Goal: Obtain resource: Download file/media

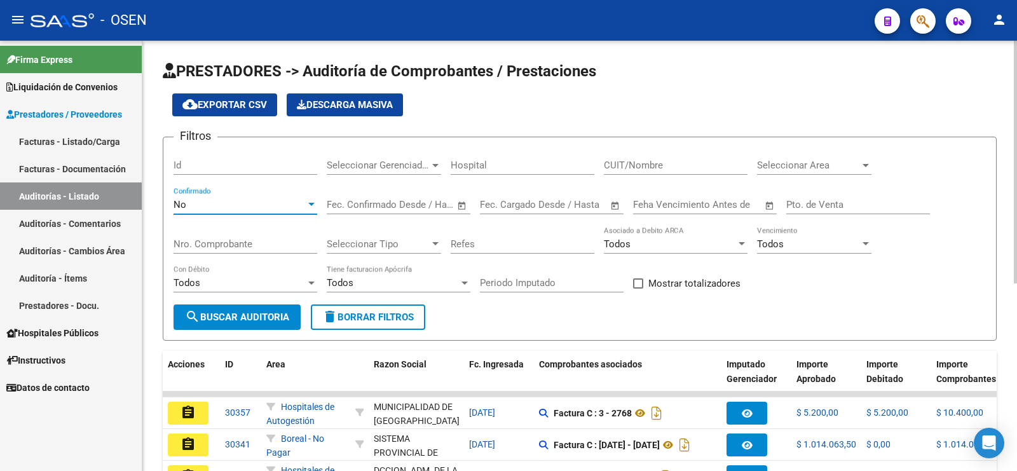
click at [269, 202] on div "No" at bounding box center [239, 204] width 132 height 11
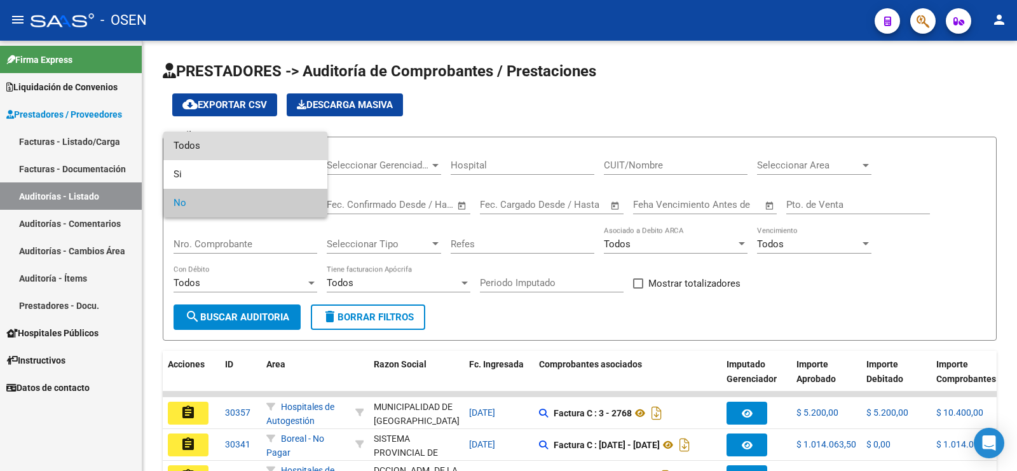
click at [275, 135] on span "Todos" at bounding box center [245, 146] width 144 height 29
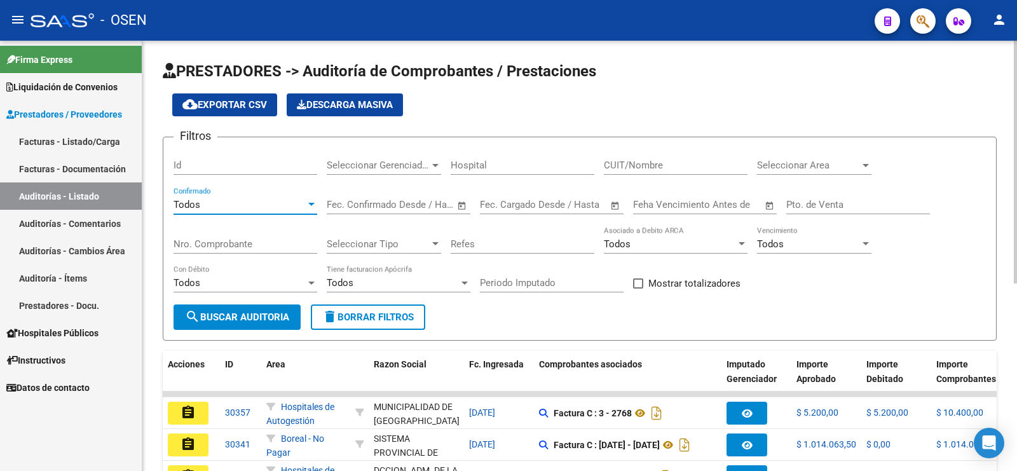
click at [273, 238] on input "Nro. Comprobante" at bounding box center [245, 243] width 144 height 11
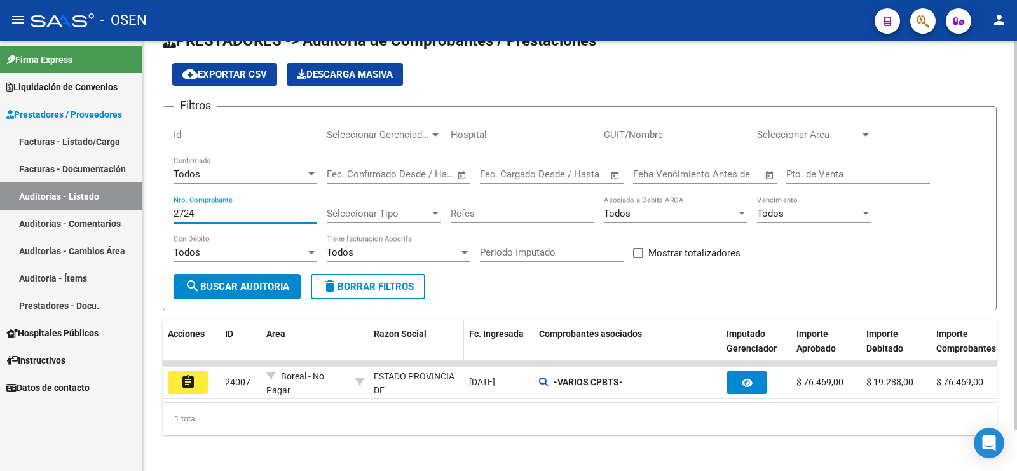
scroll to position [45, 0]
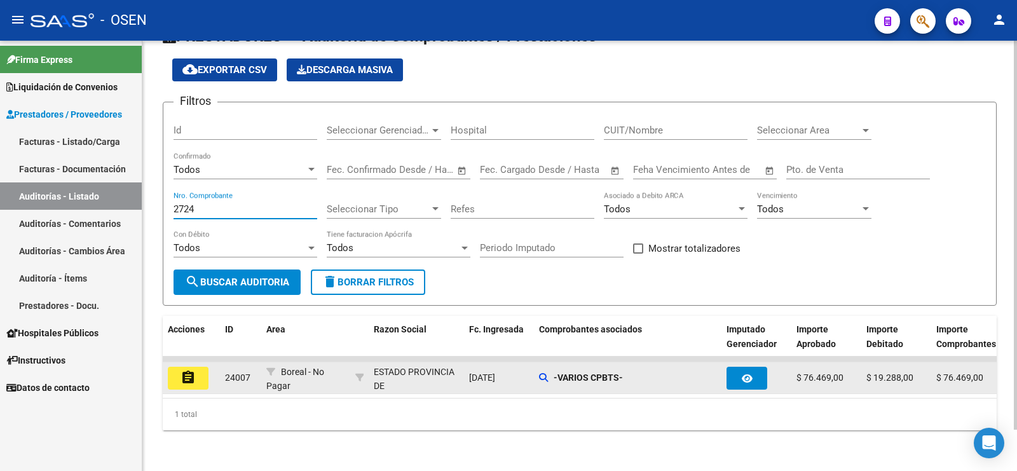
type input "2724"
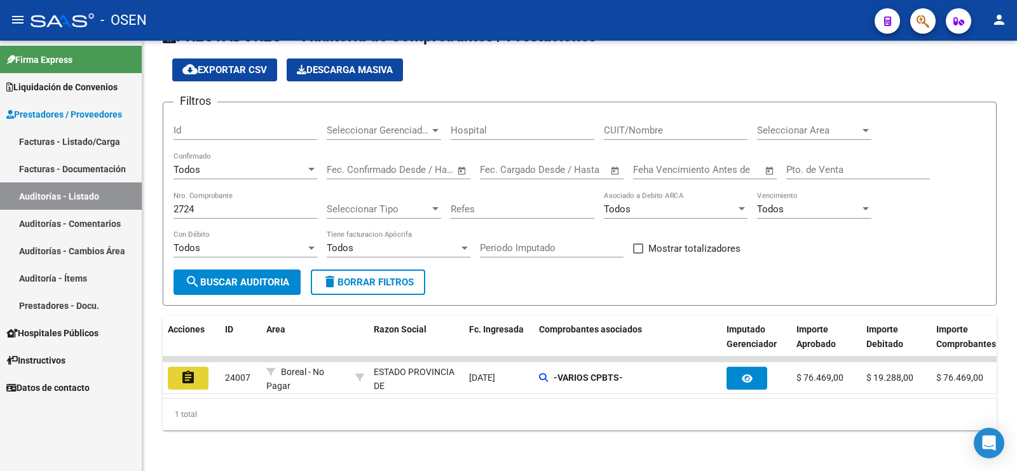
click at [177, 367] on button "assignment" at bounding box center [188, 378] width 41 height 23
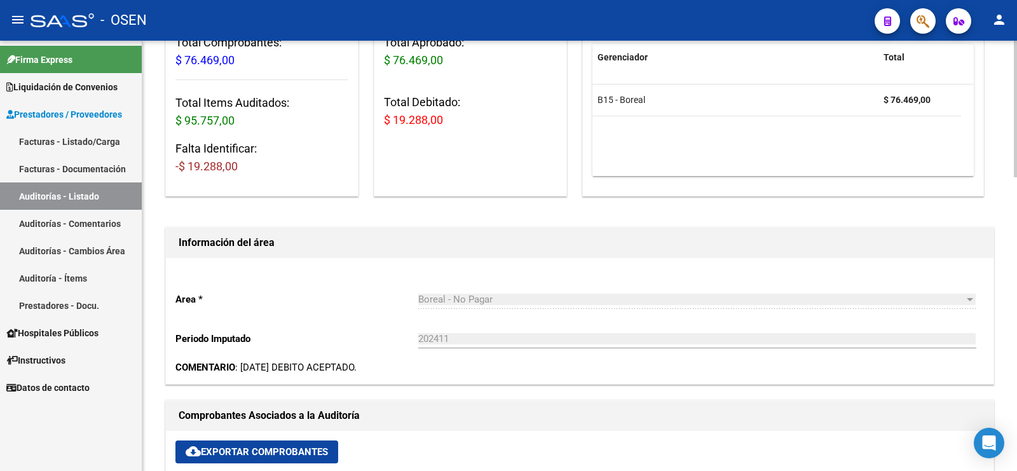
scroll to position [318, 0]
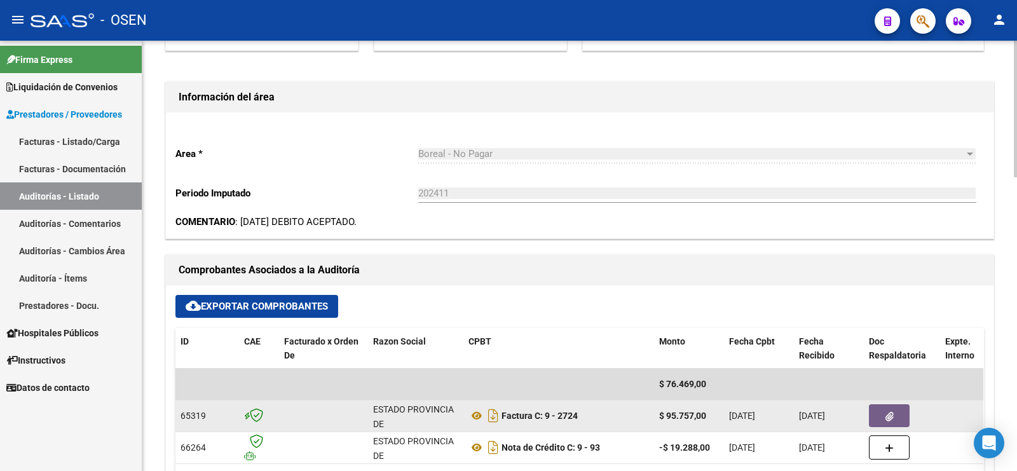
click at [888, 420] on icon "button" at bounding box center [889, 417] width 8 height 10
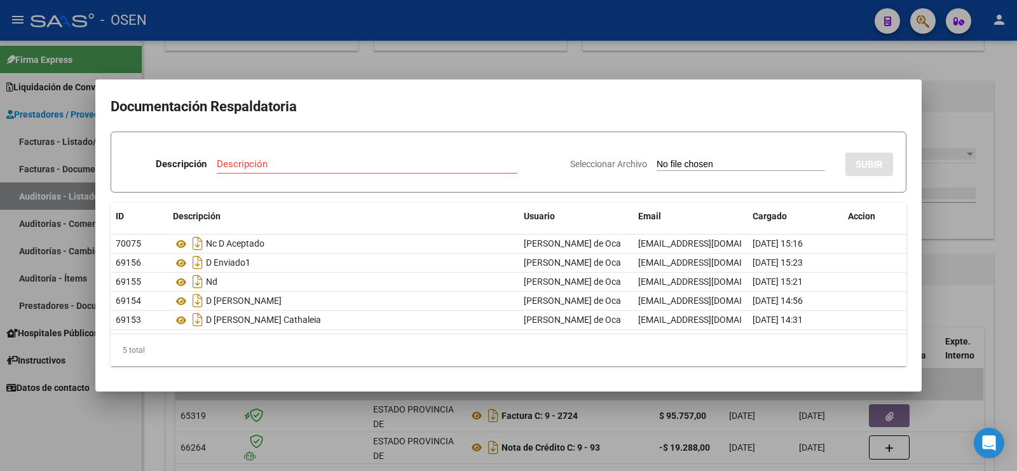
click at [964, 71] on div at bounding box center [508, 235] width 1017 height 471
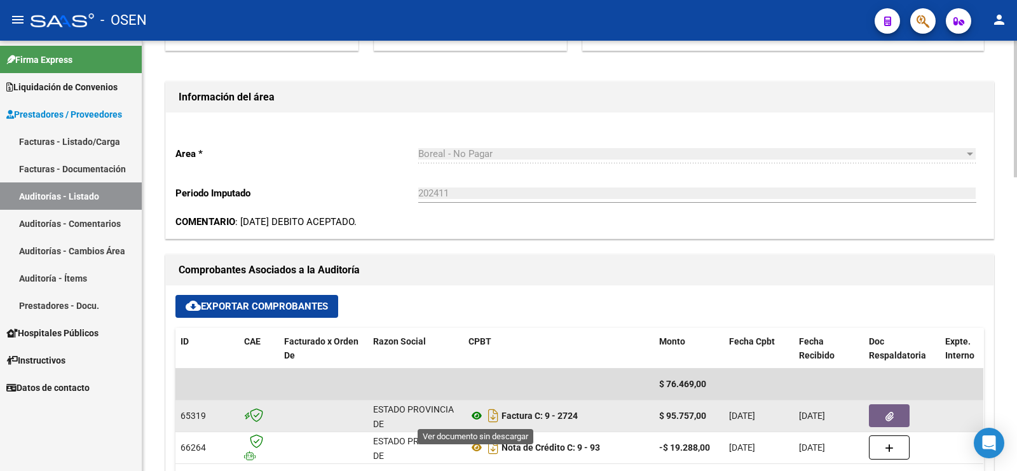
click at [471, 413] on icon at bounding box center [476, 415] width 17 height 15
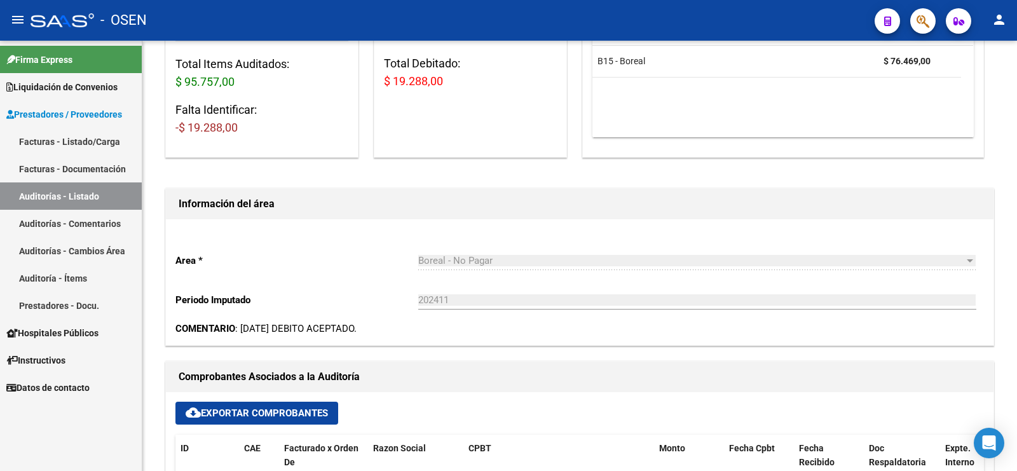
scroll to position [0, 0]
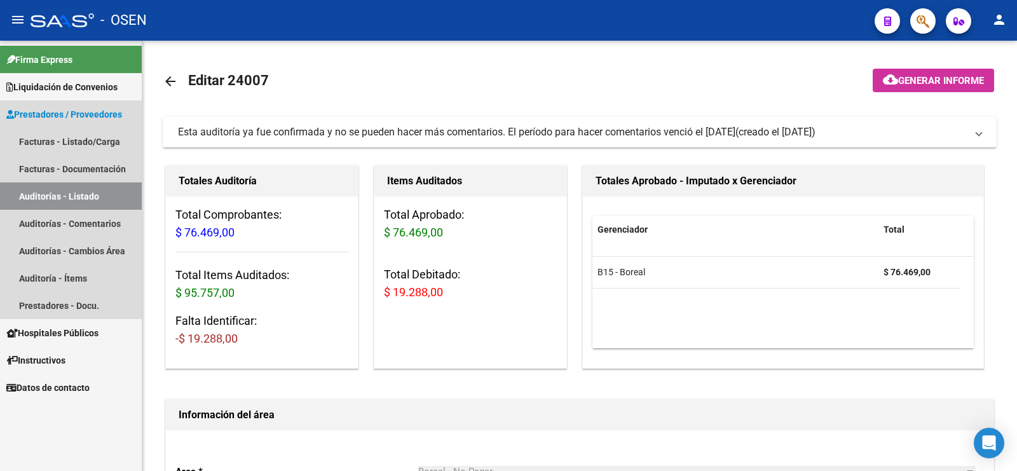
click at [106, 201] on link "Auditorías - Listado" at bounding box center [71, 195] width 142 height 27
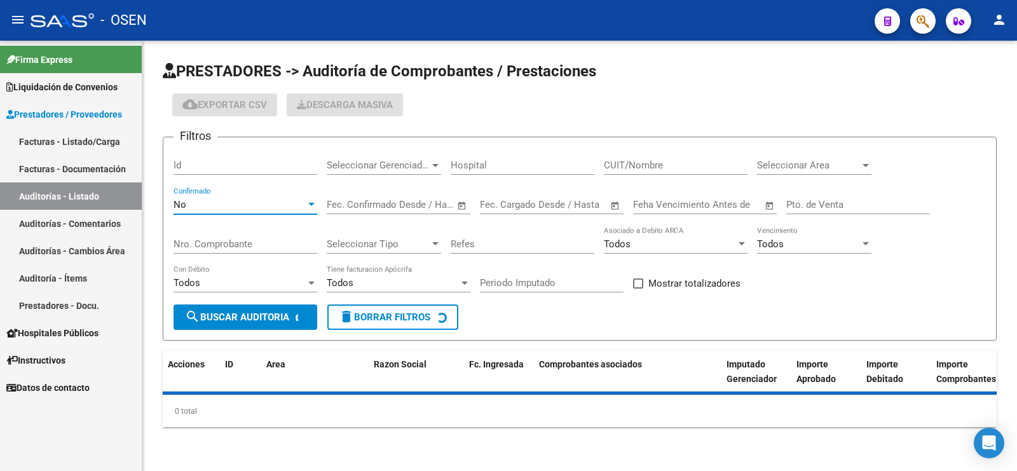
click at [214, 205] on div "No" at bounding box center [239, 204] width 132 height 11
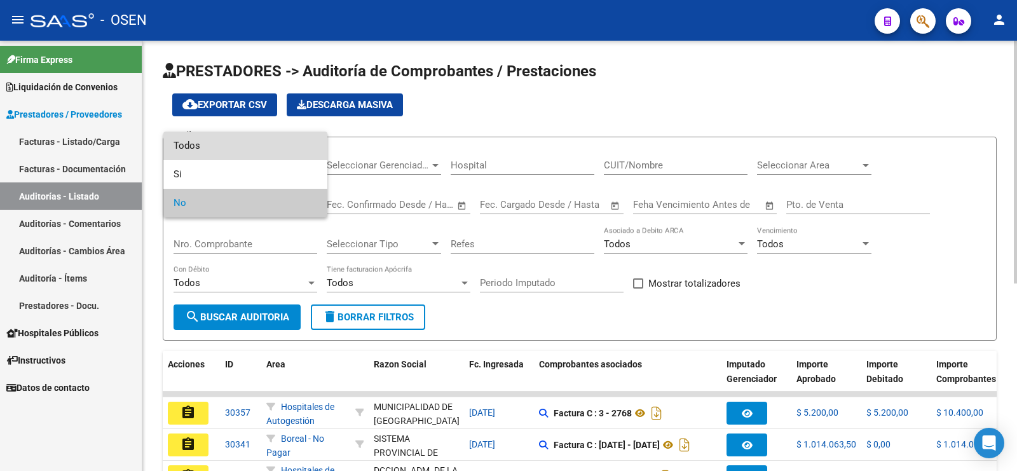
click at [245, 152] on span "Todos" at bounding box center [245, 146] width 144 height 29
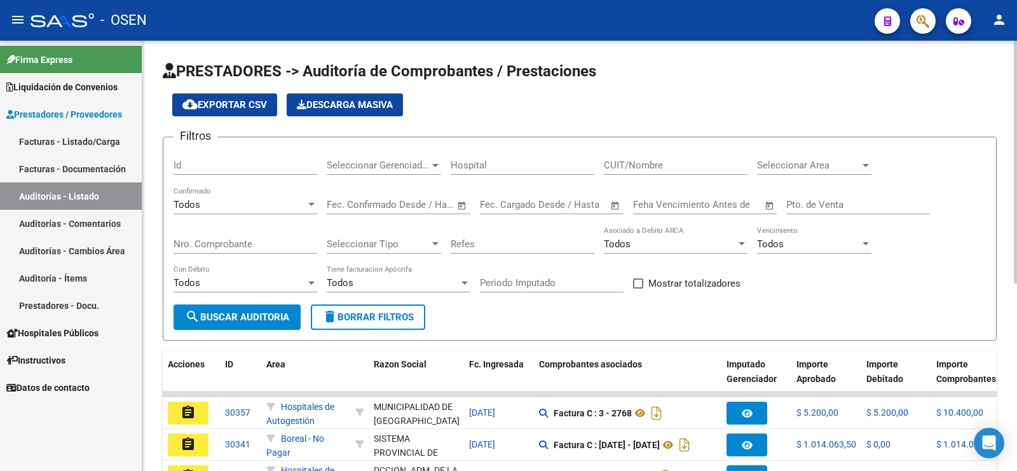
click at [247, 236] on div "Nro. Comprobante" at bounding box center [245, 239] width 144 height 27
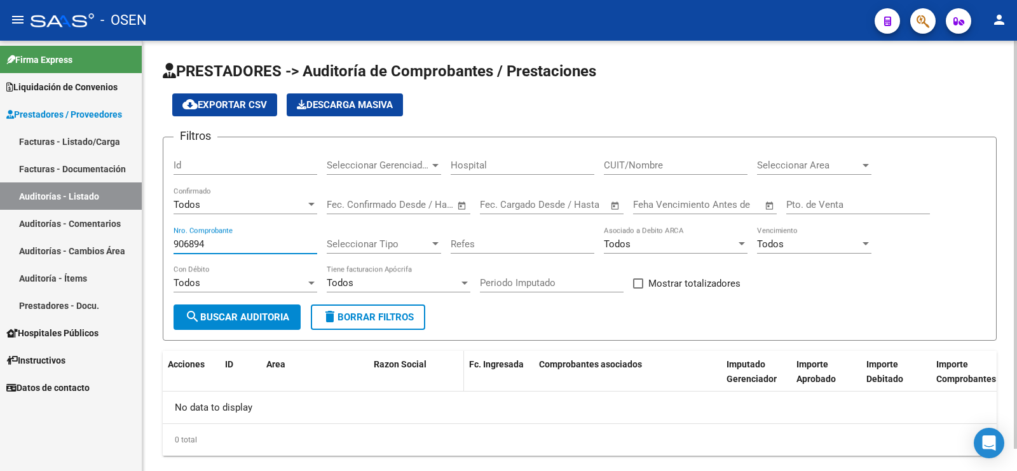
scroll to position [23, 0]
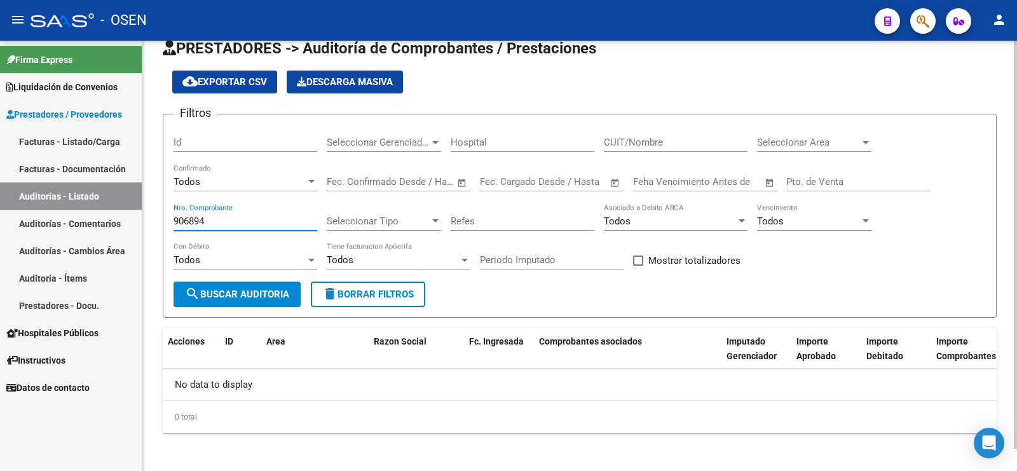
click at [240, 179] on div "Todos" at bounding box center [239, 181] width 132 height 11
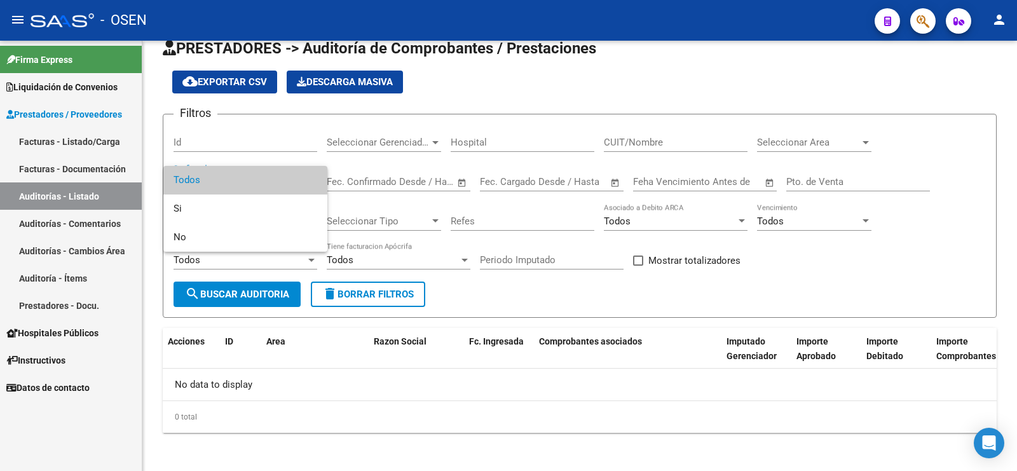
drag, startPoint x: 248, startPoint y: 183, endPoint x: 230, endPoint y: 212, distance: 34.0
click at [246, 188] on span "Todos" at bounding box center [245, 180] width 144 height 29
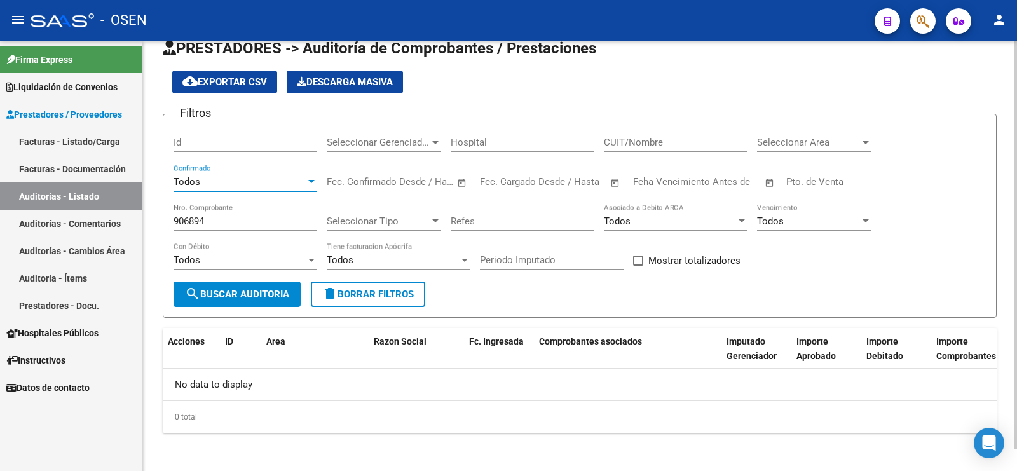
click at [226, 217] on input "906894" at bounding box center [245, 220] width 144 height 11
type input "9"
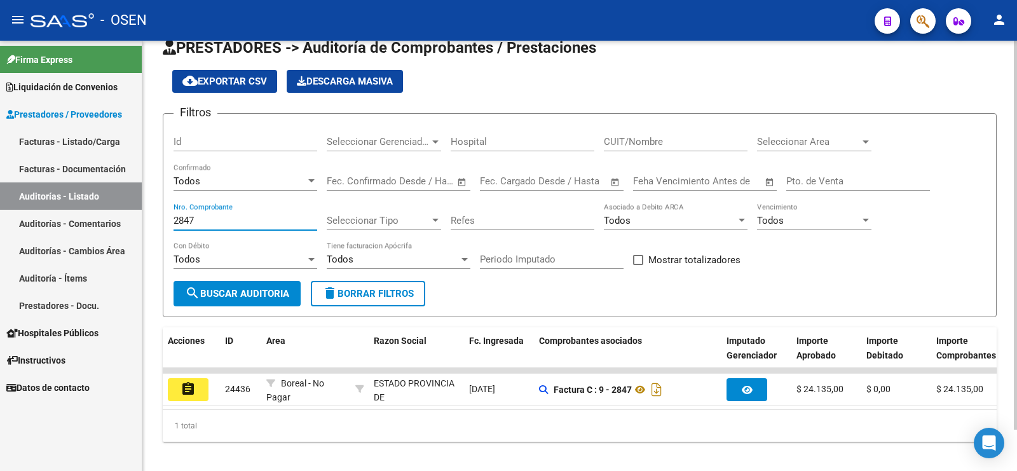
scroll to position [45, 0]
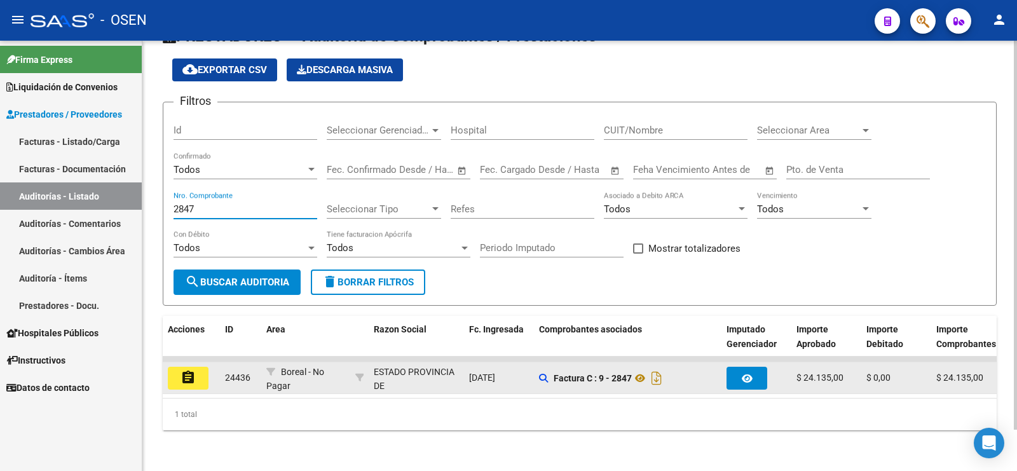
type input "2847"
click at [189, 370] on mat-icon "assignment" at bounding box center [187, 377] width 15 height 15
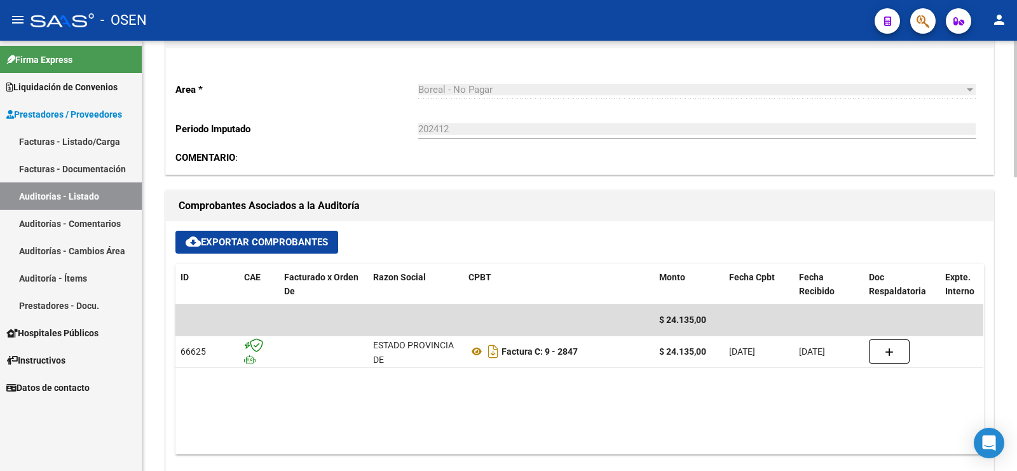
scroll to position [397, 0]
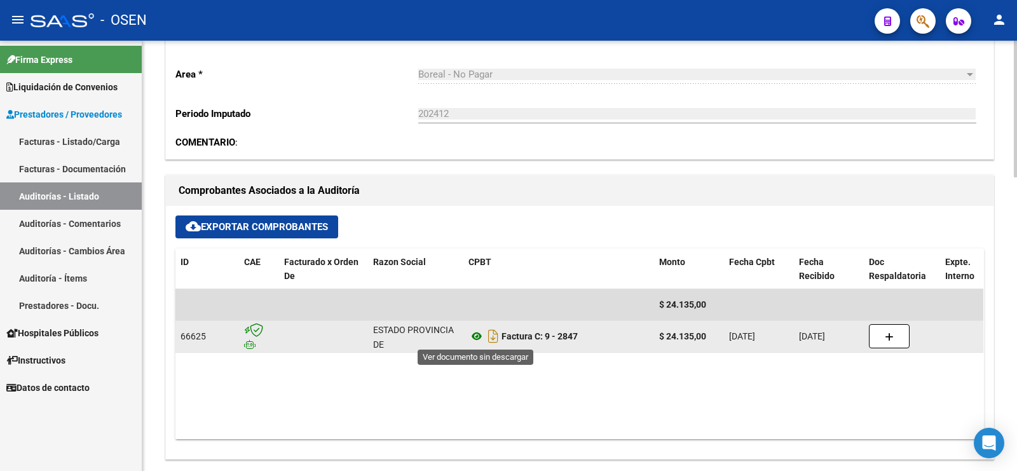
click at [473, 334] on icon at bounding box center [476, 335] width 17 height 15
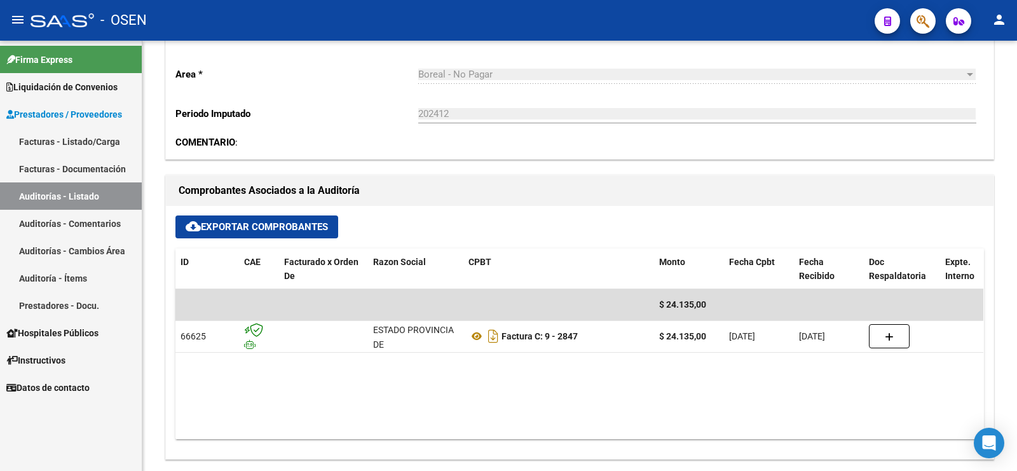
click at [100, 198] on link "Auditorías - Listado" at bounding box center [71, 195] width 142 height 27
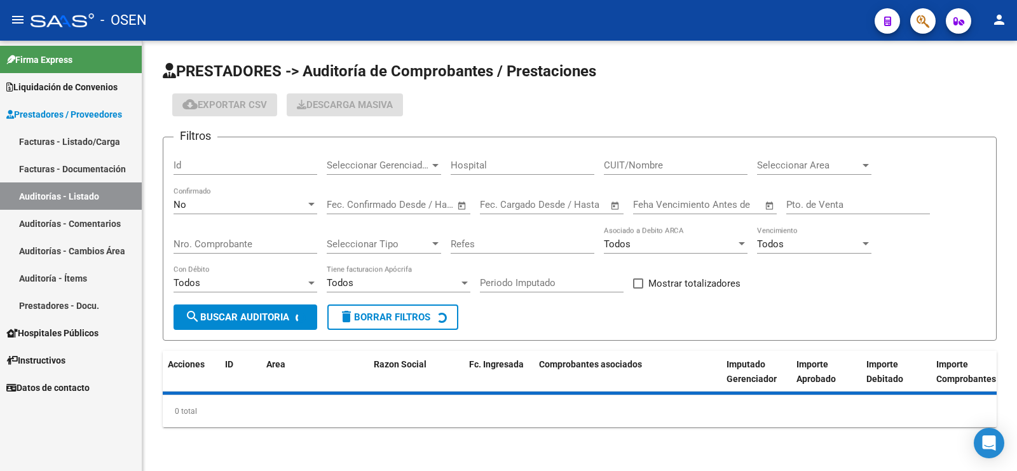
click at [249, 194] on div "No Confirmado" at bounding box center [245, 200] width 144 height 27
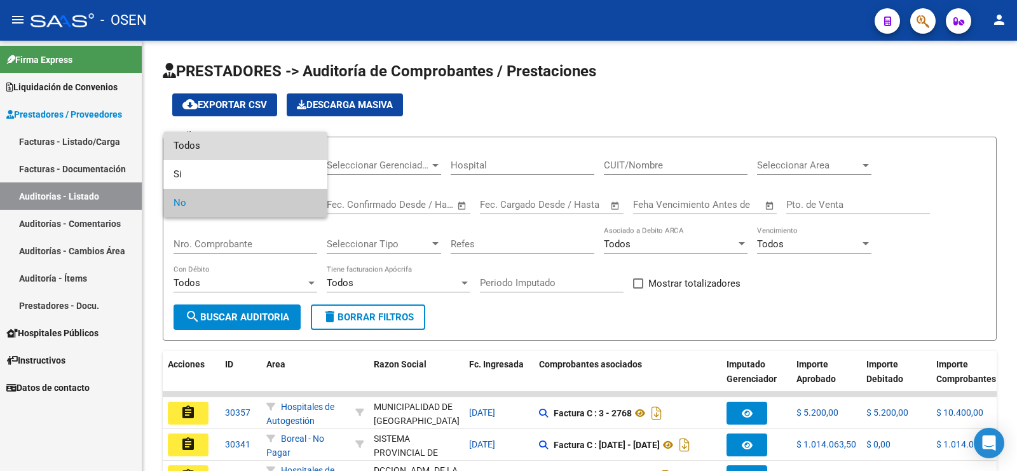
click at [272, 147] on span "Todos" at bounding box center [245, 146] width 144 height 29
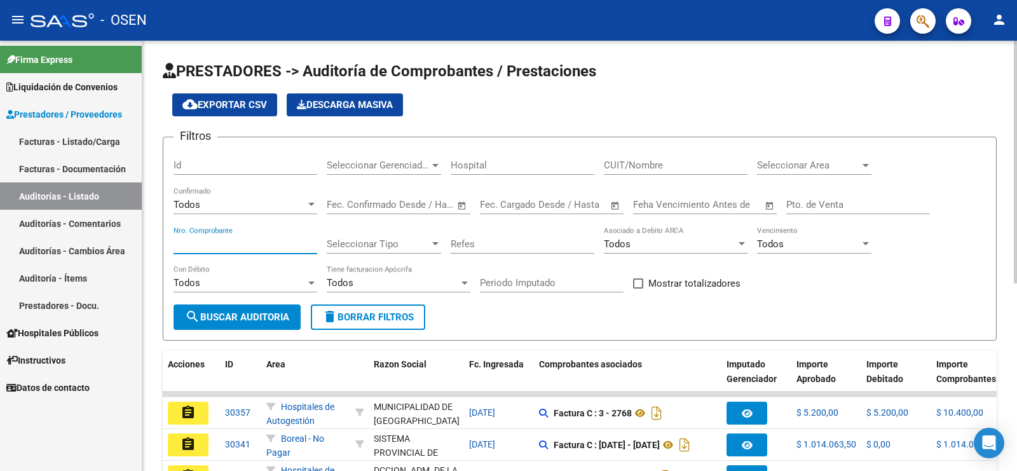
click at [253, 245] on input "Nro. Comprobante" at bounding box center [245, 243] width 144 height 11
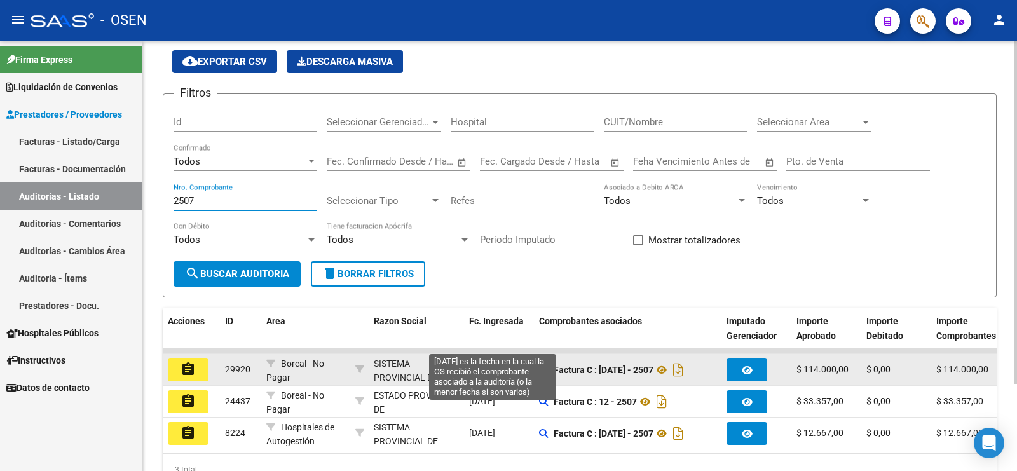
scroll to position [79, 0]
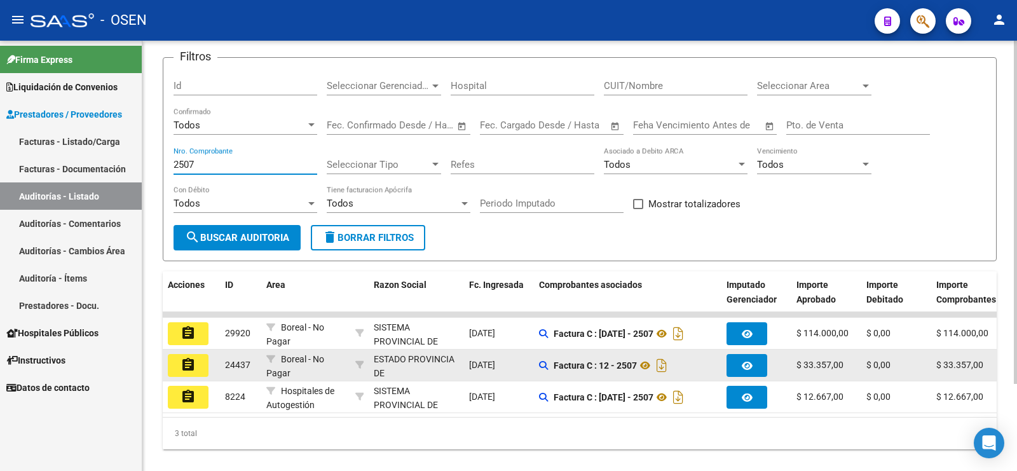
type input "2507"
click at [191, 357] on mat-icon "assignment" at bounding box center [187, 364] width 15 height 15
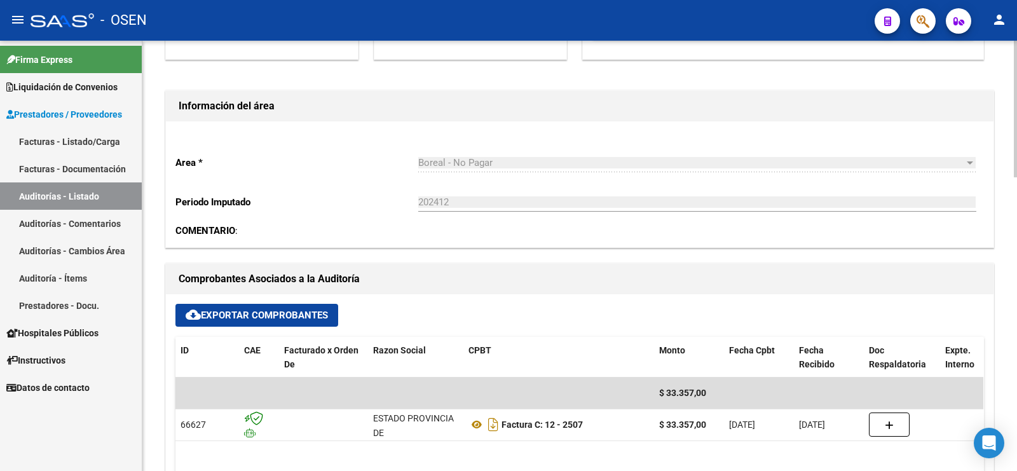
scroll to position [397, 0]
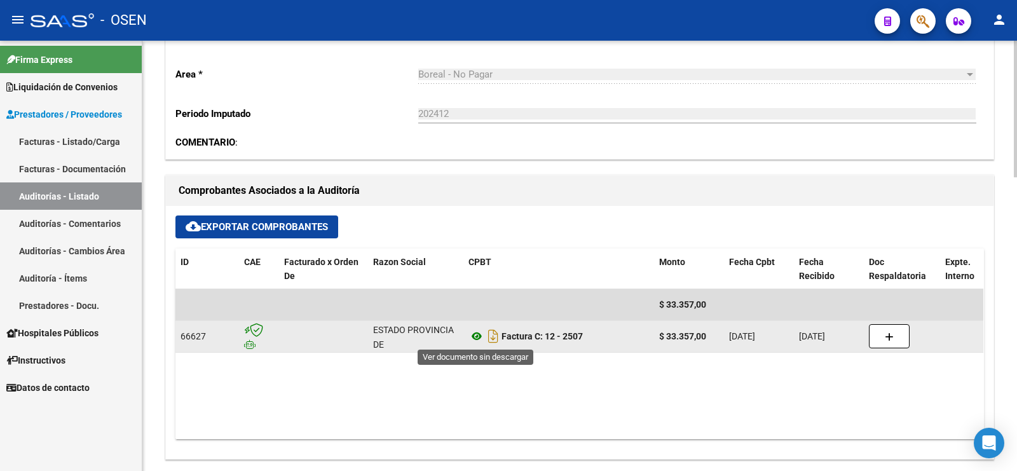
click at [477, 337] on icon at bounding box center [476, 335] width 17 height 15
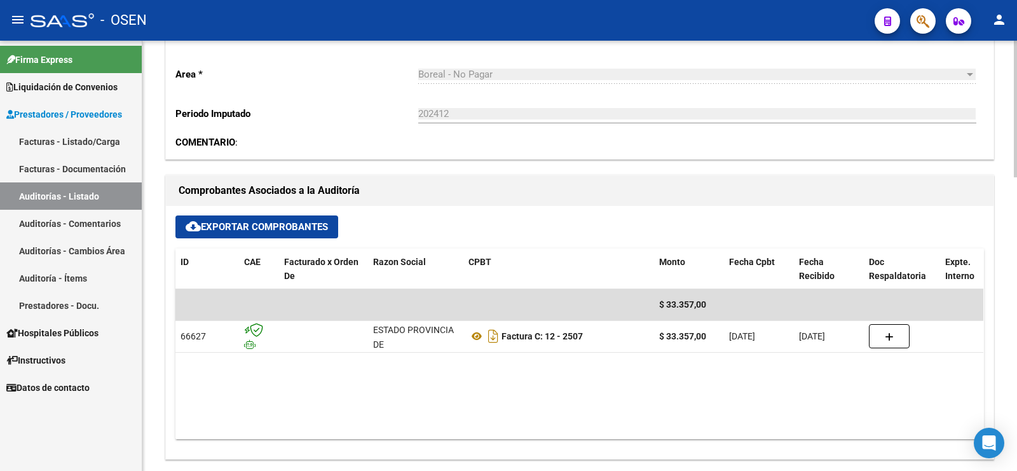
drag, startPoint x: 848, startPoint y: 222, endPoint x: 216, endPoint y: 201, distance: 632.5
click at [847, 221] on div "cloud_download Exportar Comprobantes" at bounding box center [579, 226] width 808 height 23
click at [27, 191] on link "Auditorías - Listado" at bounding box center [71, 195] width 142 height 27
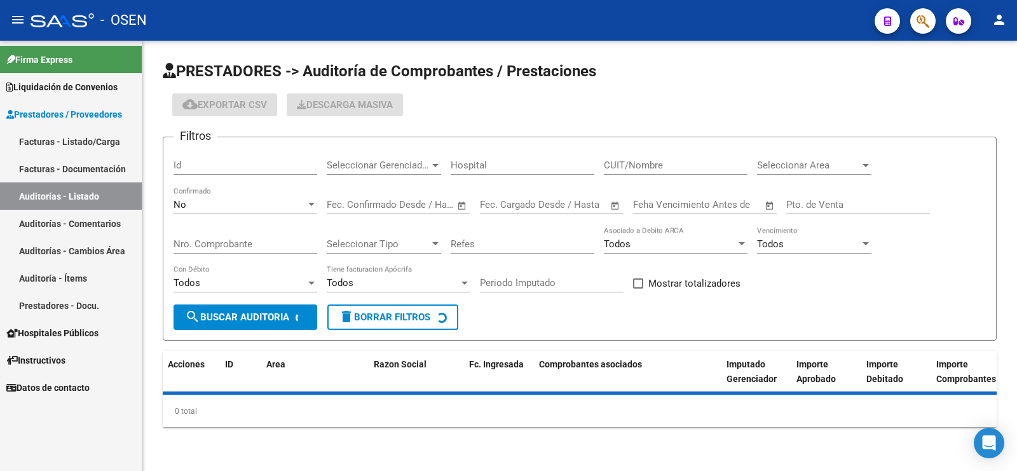
click at [231, 215] on div "No Confirmado" at bounding box center [245, 206] width 144 height 39
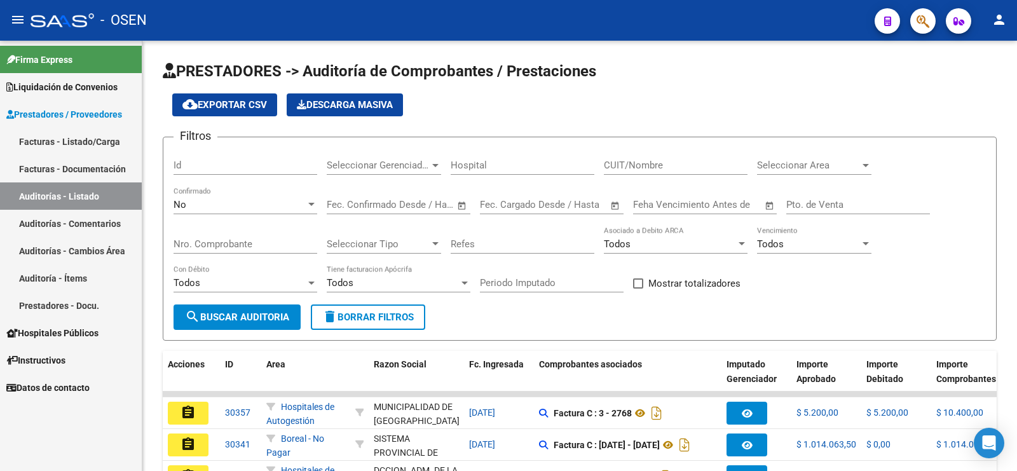
click at [229, 208] on div "No" at bounding box center [239, 204] width 132 height 11
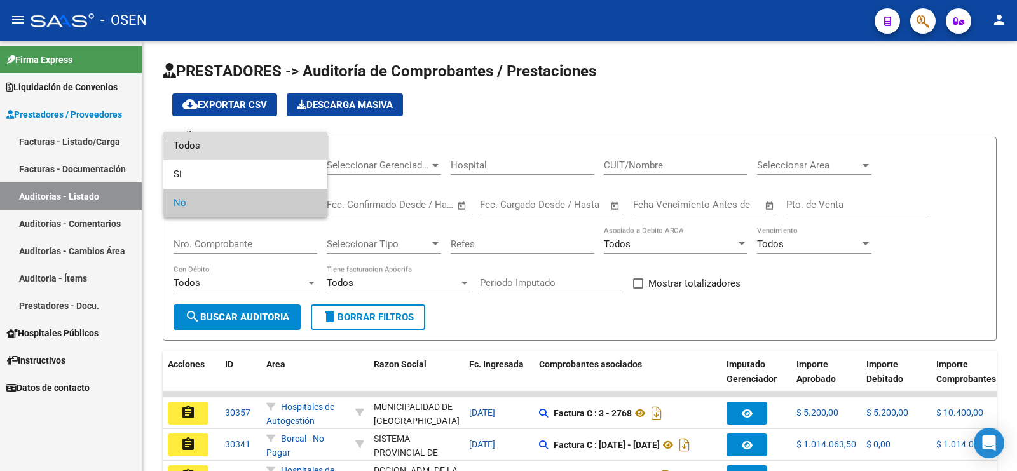
click at [243, 142] on span "Todos" at bounding box center [245, 146] width 144 height 29
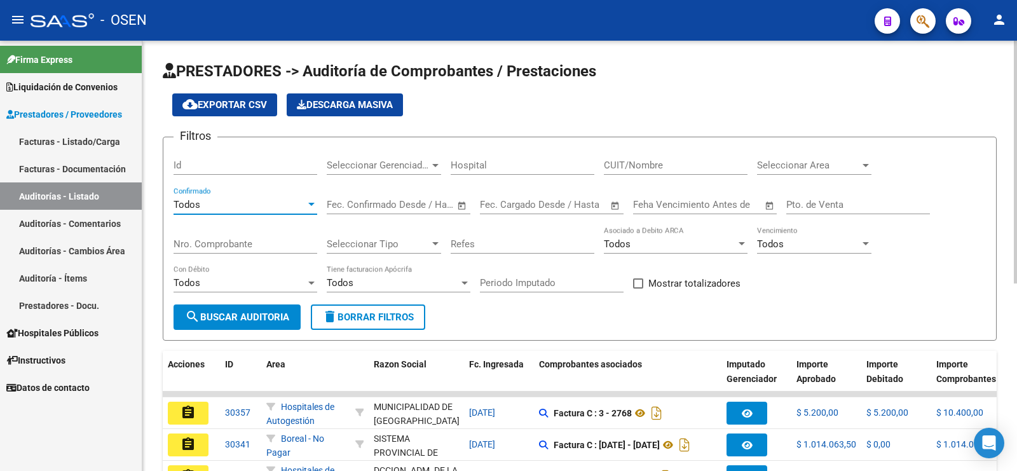
click at [212, 245] on input "Nro. Comprobante" at bounding box center [245, 243] width 144 height 11
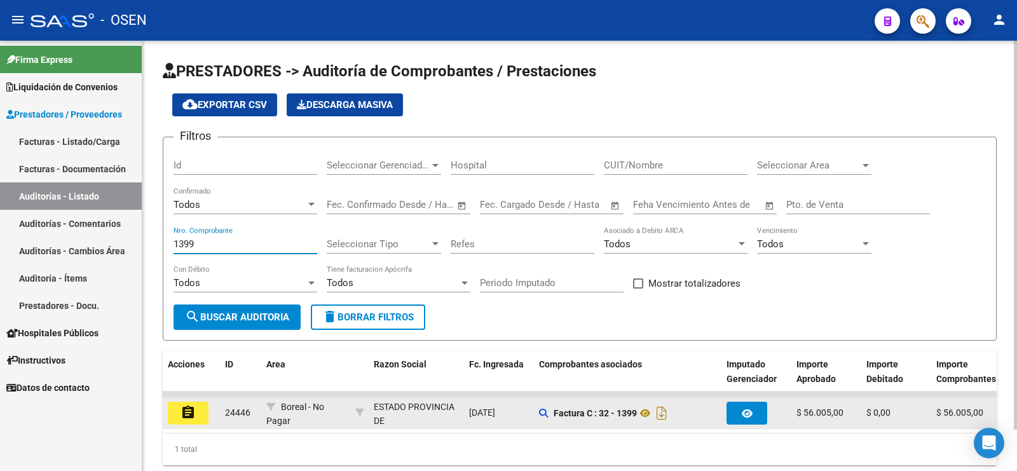
type input "1399"
click at [191, 409] on mat-icon "assignment" at bounding box center [187, 412] width 15 height 15
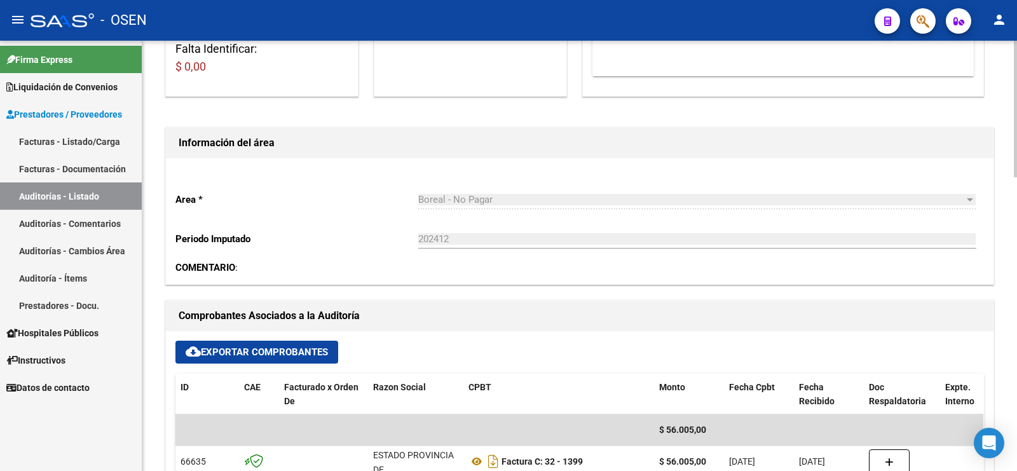
scroll to position [318, 0]
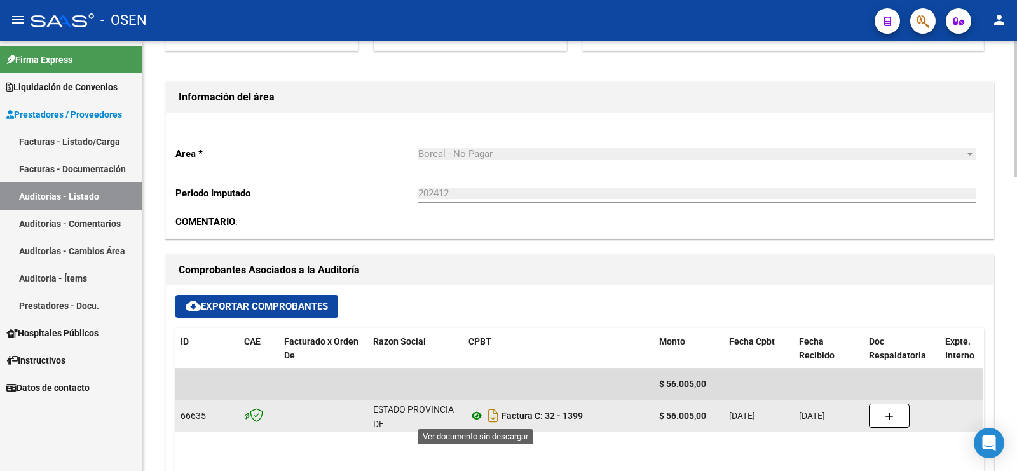
click at [478, 410] on icon at bounding box center [476, 415] width 17 height 15
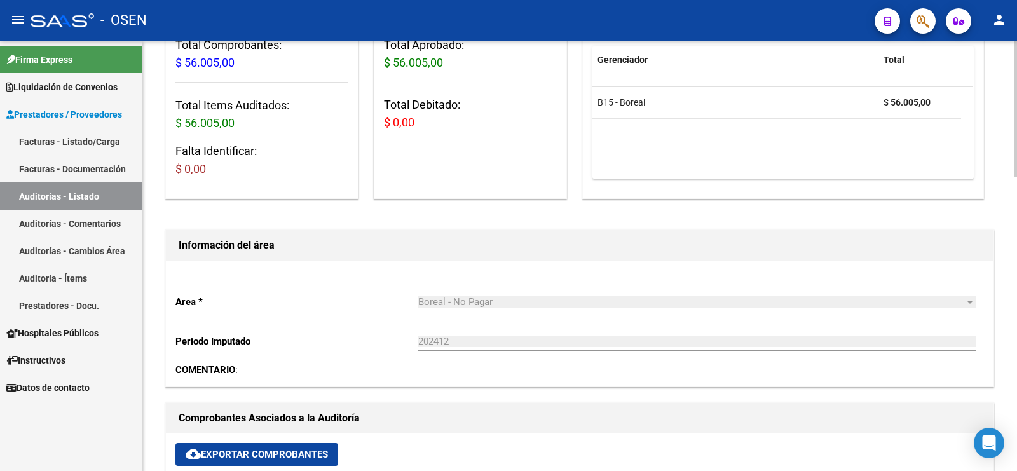
scroll to position [159, 0]
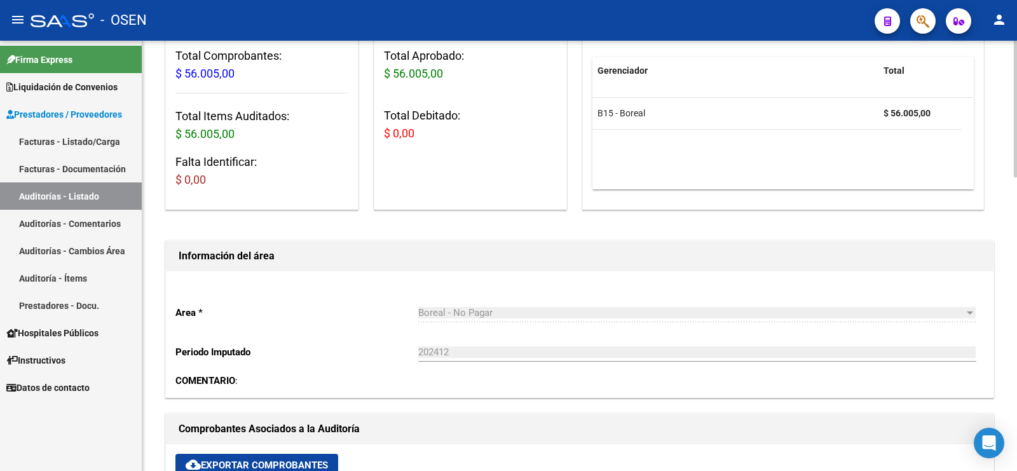
click at [837, 210] on div "Totales Aprobado - Imputado x Gerenciador Gerenciador Total B15 - Boreal $ 56.0…" at bounding box center [783, 107] width 402 height 203
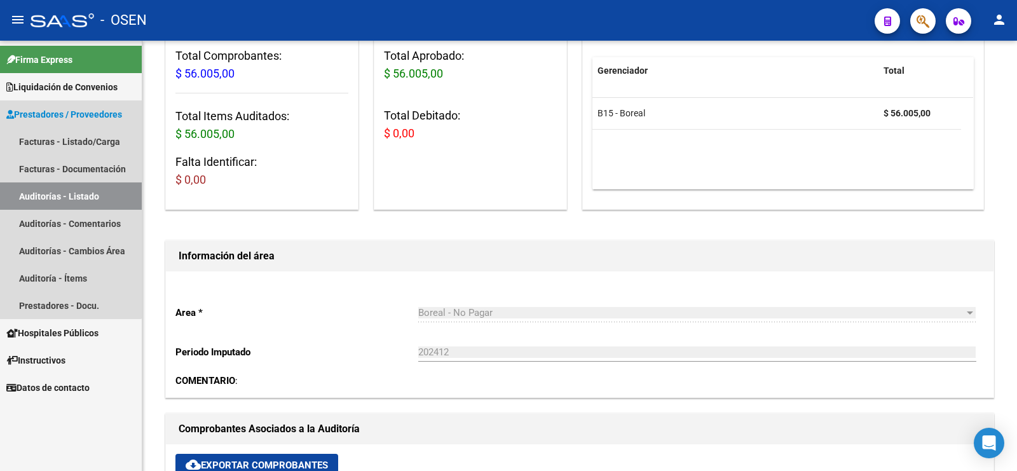
click at [61, 195] on link "Auditorías - Listado" at bounding box center [71, 195] width 142 height 27
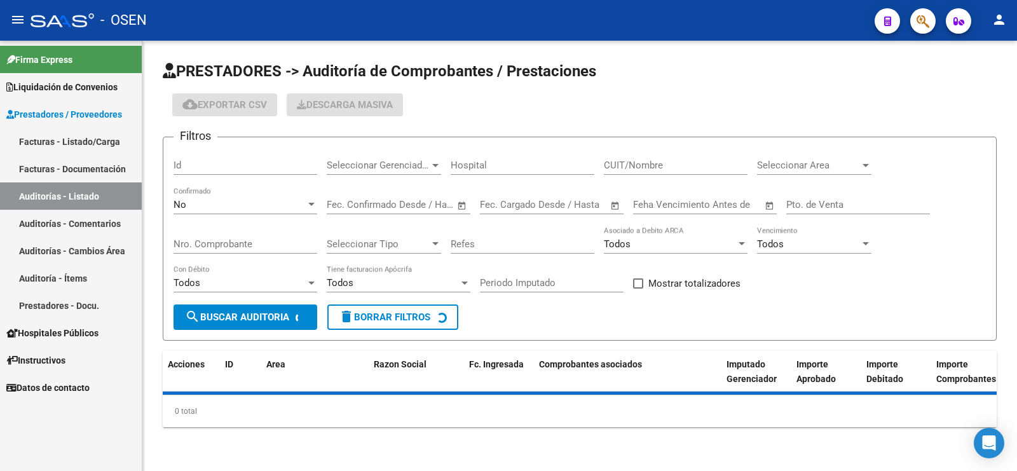
click at [245, 195] on div "No Confirmado" at bounding box center [245, 200] width 144 height 27
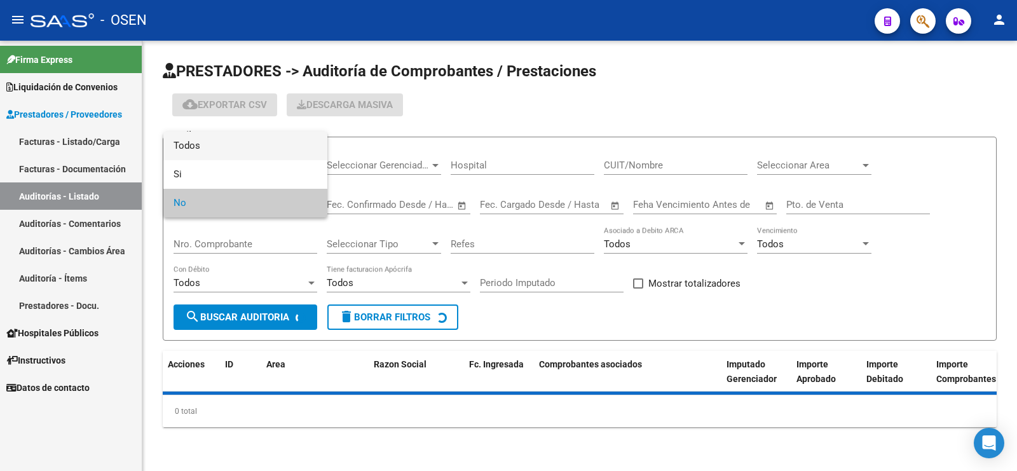
click at [271, 149] on span "Todos" at bounding box center [245, 146] width 144 height 29
click at [255, 238] on input "Nro. Comprobante" at bounding box center [245, 243] width 144 height 11
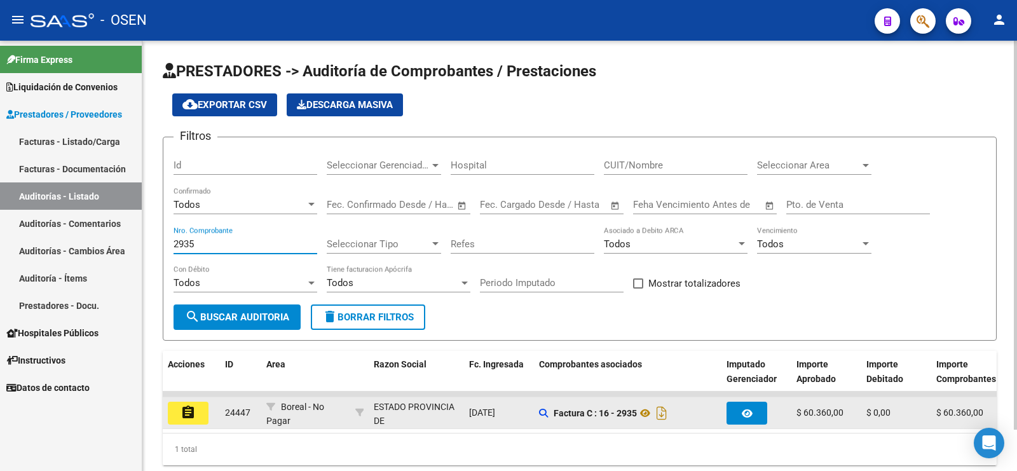
type input "2935"
click at [201, 407] on button "assignment" at bounding box center [188, 413] width 41 height 23
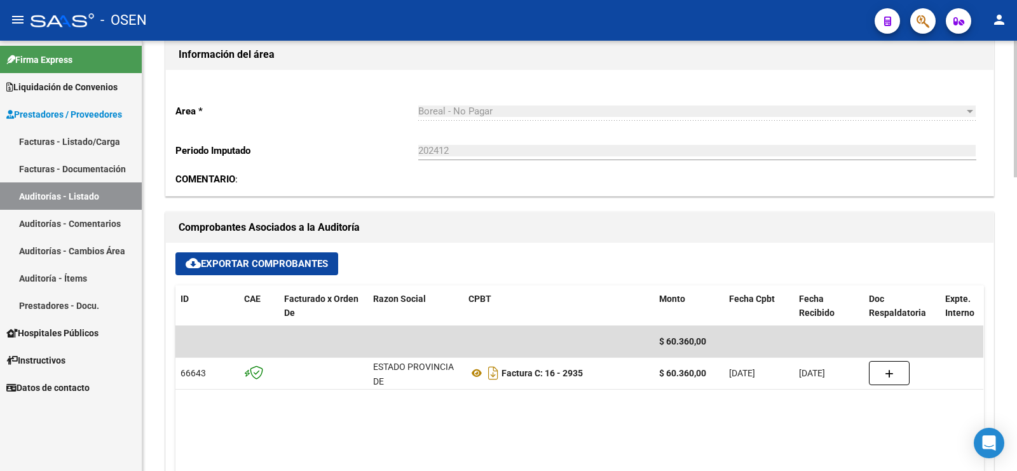
scroll to position [397, 0]
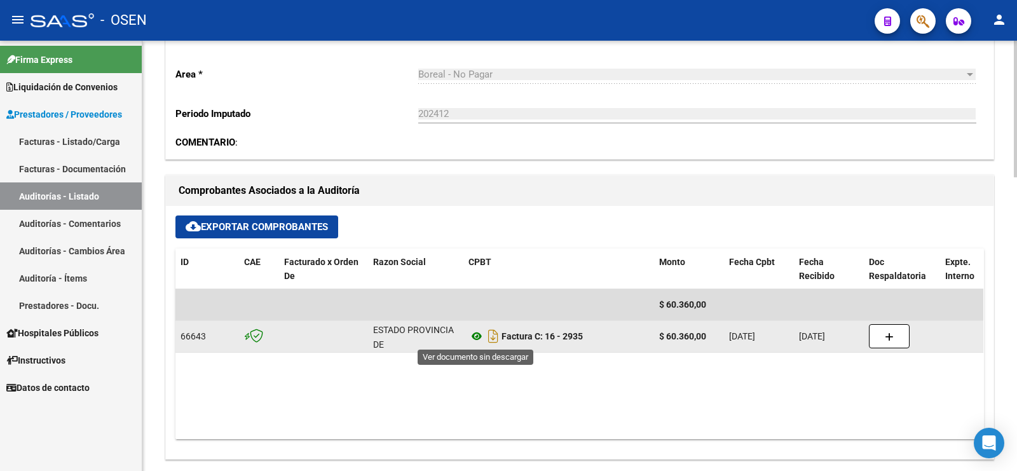
click at [478, 334] on icon at bounding box center [476, 335] width 17 height 15
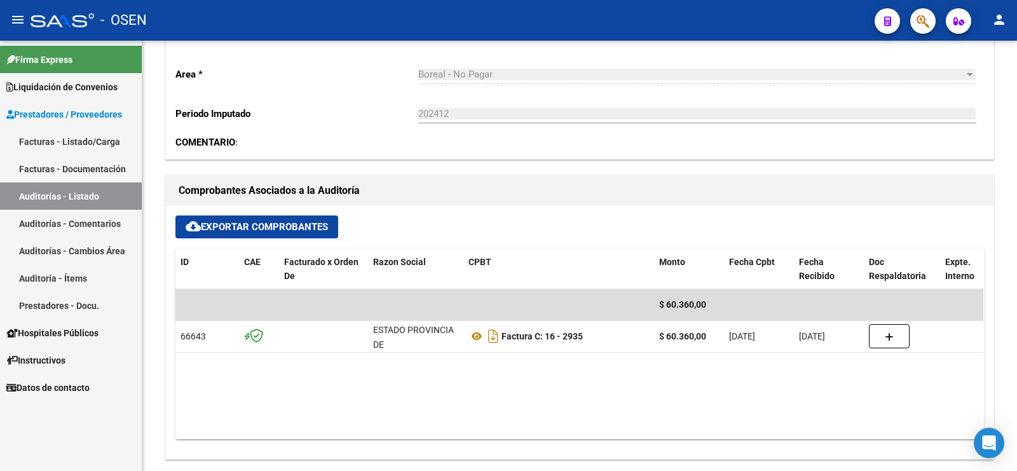
click at [100, 194] on link "Auditorías - Listado" at bounding box center [71, 195] width 142 height 27
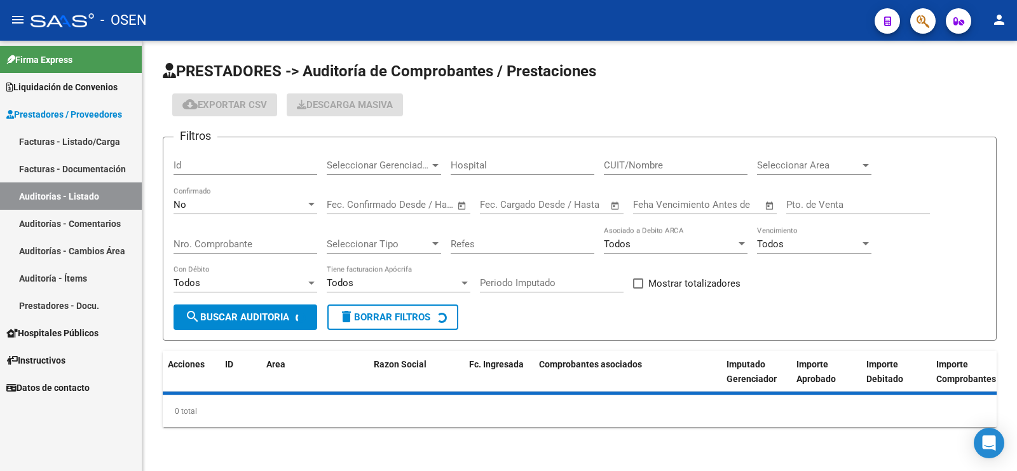
click at [789, 267] on div "Filtros Id Seleccionar Gerenciador Seleccionar Gerenciador Hospital CUIT/Nombre…" at bounding box center [579, 225] width 812 height 157
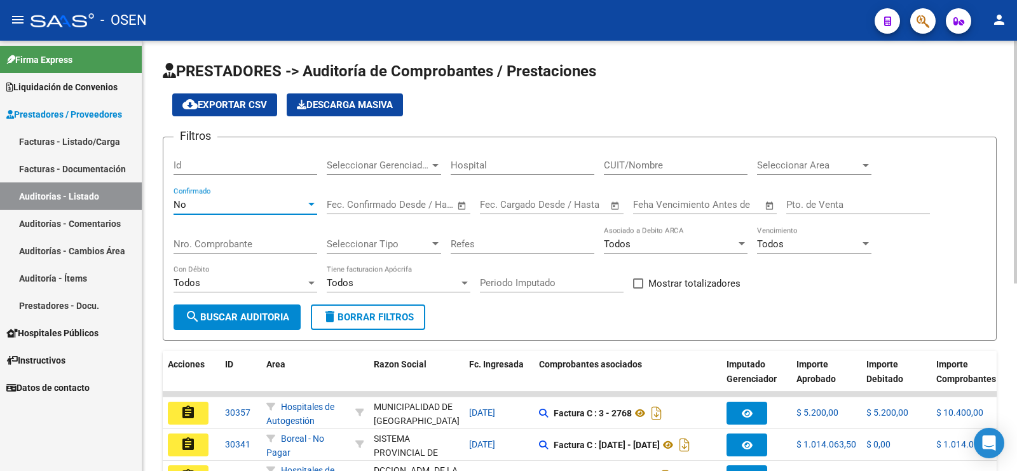
click at [259, 199] on div "No" at bounding box center [239, 204] width 132 height 11
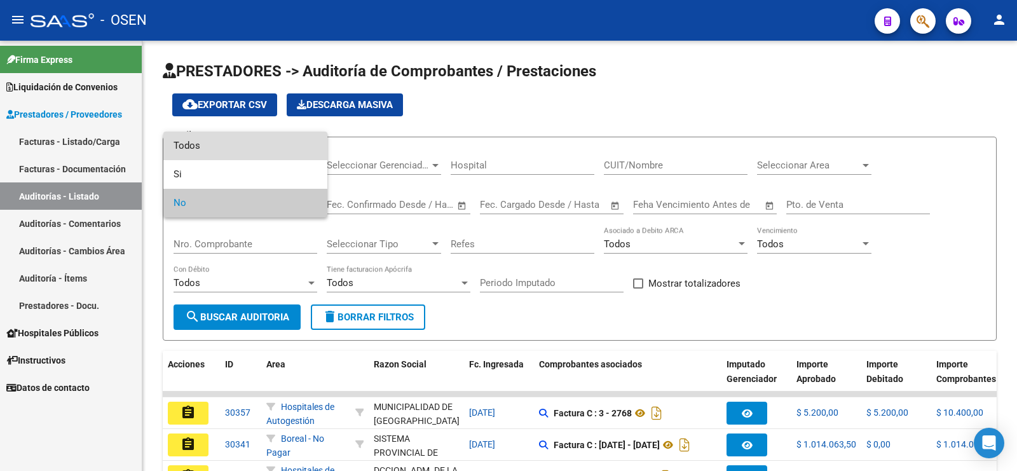
click at [259, 147] on span "Todos" at bounding box center [245, 146] width 144 height 29
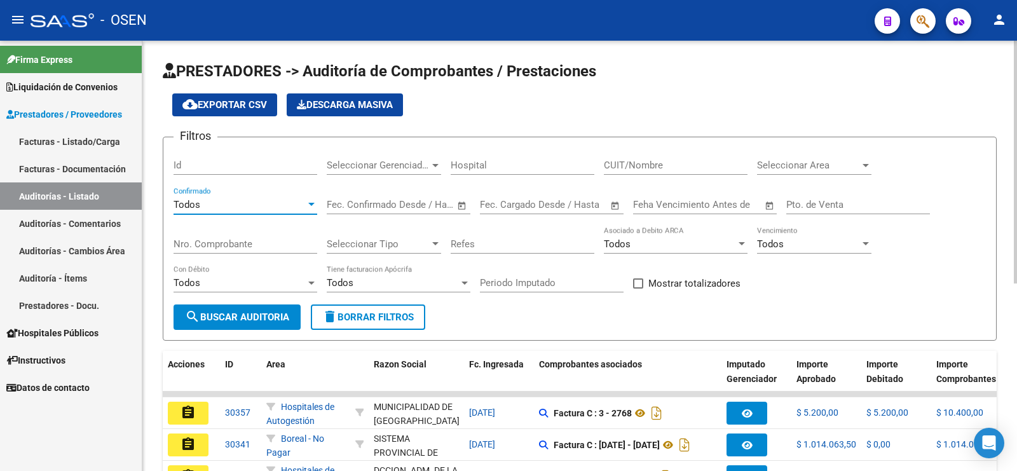
click at [232, 241] on input "Nro. Comprobante" at bounding box center [245, 243] width 144 height 11
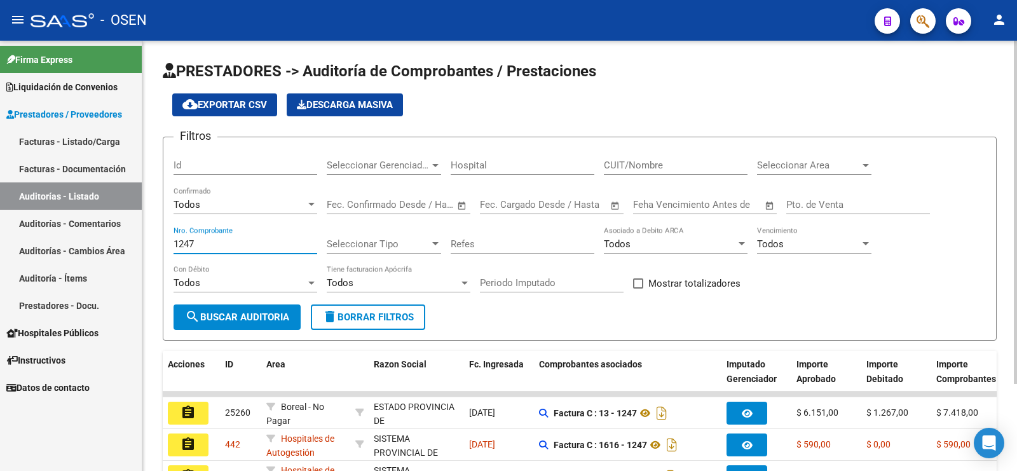
scroll to position [79, 0]
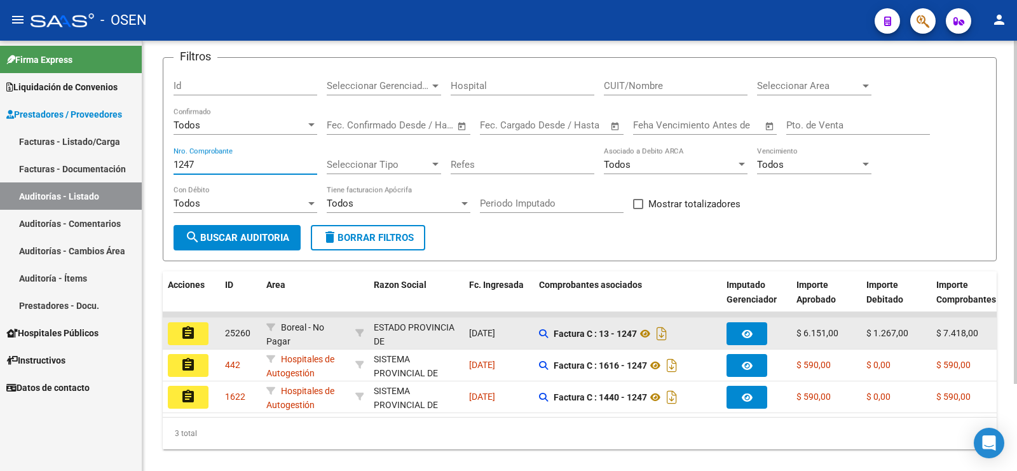
type input "1247"
click at [187, 327] on mat-icon "assignment" at bounding box center [187, 332] width 15 height 15
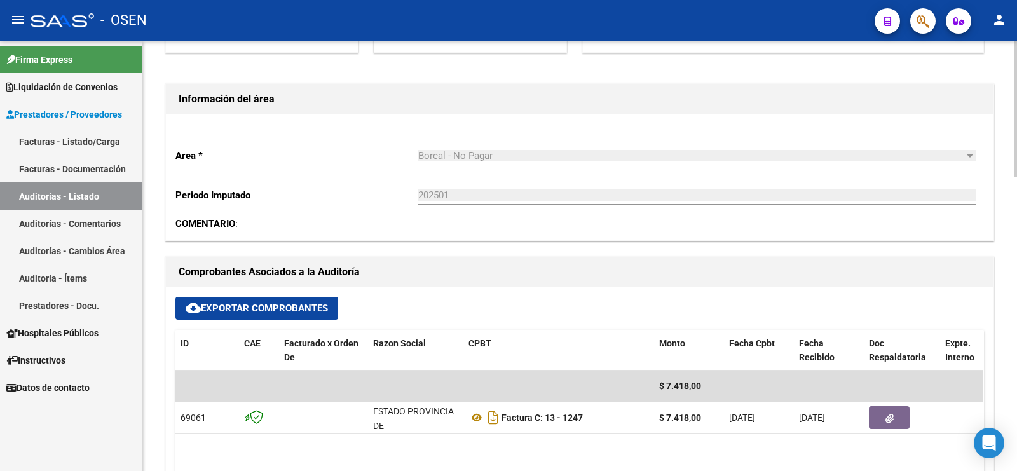
scroll to position [477, 0]
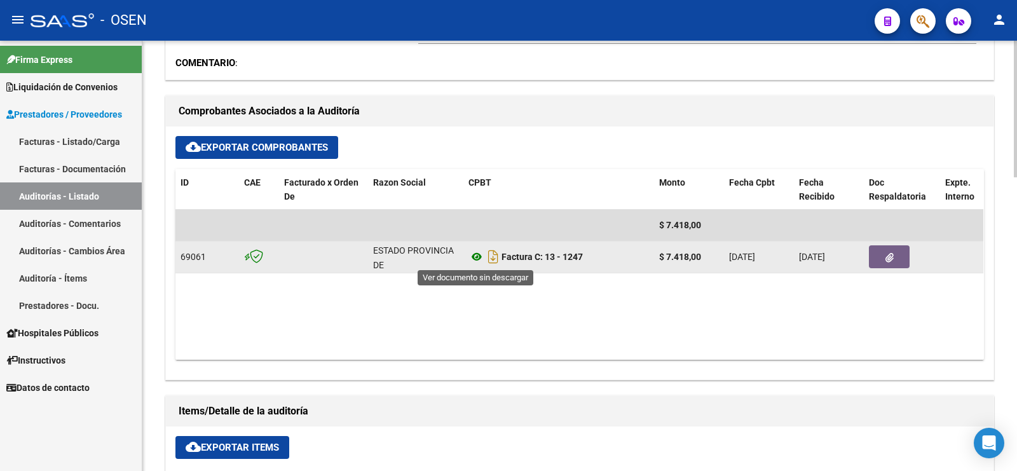
click at [475, 255] on icon at bounding box center [476, 256] width 17 height 15
click at [876, 262] on button "button" at bounding box center [889, 256] width 41 height 23
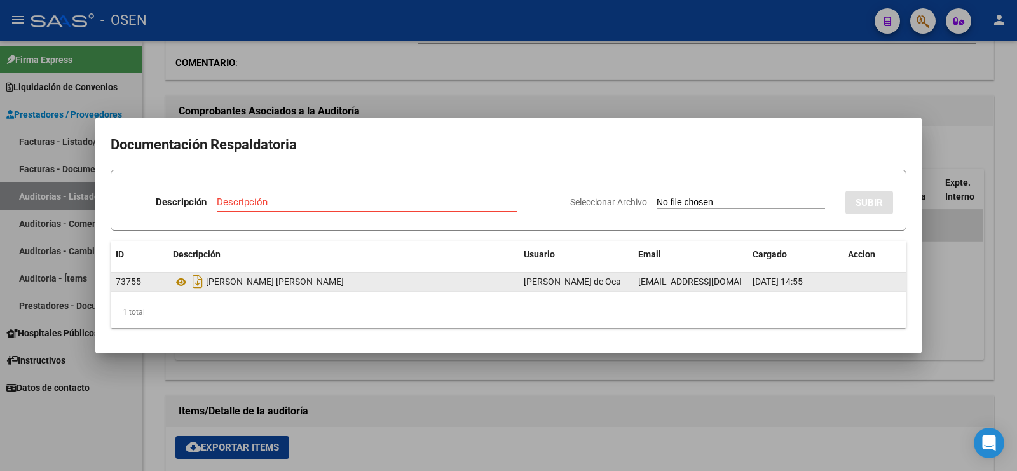
click at [237, 281] on div "[PERSON_NAME] [PERSON_NAME]" at bounding box center [343, 281] width 341 height 20
click at [182, 285] on icon at bounding box center [181, 281] width 17 height 15
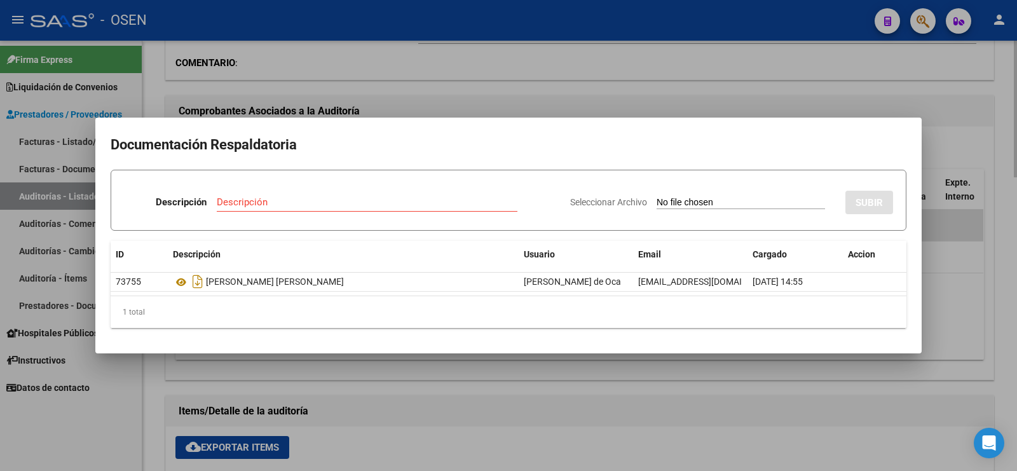
drag, startPoint x: 992, startPoint y: 186, endPoint x: 992, endPoint y: 177, distance: 8.9
click at [992, 180] on div at bounding box center [508, 235] width 1017 height 471
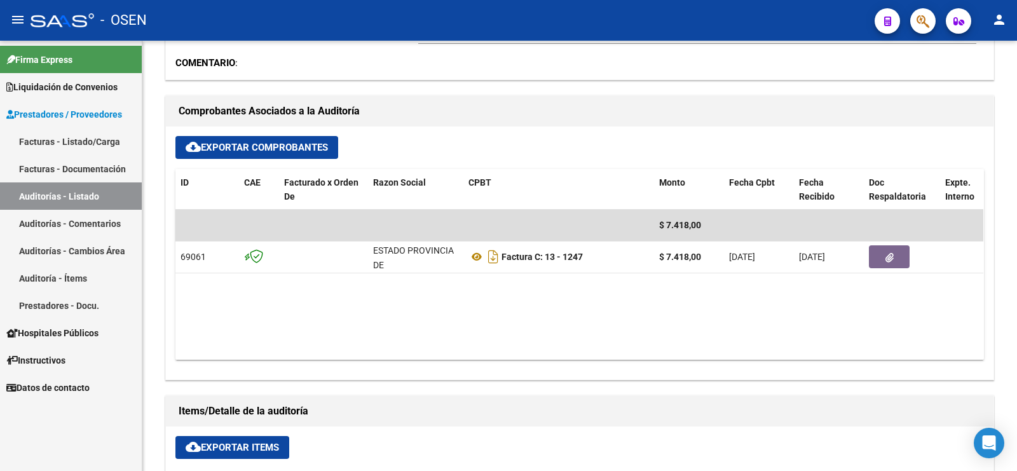
drag, startPoint x: 980, startPoint y: 144, endPoint x: 560, endPoint y: 3, distance: 442.2
click at [971, 144] on div "cloud_download Exportar Comprobantes" at bounding box center [579, 147] width 808 height 23
drag, startPoint x: 494, startPoint y: 335, endPoint x: 490, endPoint y: 280, distance: 55.5
click at [497, 331] on datatable-body "$ 7.418,00 69061 ESTADO PROVINCIA DE [GEOGRAPHIC_DATA][PERSON_NAME] Factura C: …" at bounding box center [579, 285] width 808 height 150
click at [845, 345] on datatable-body "$ 7.418,00 69061 ESTADO PROVINCIA DE [GEOGRAPHIC_DATA][PERSON_NAME] Factura C: …" at bounding box center [579, 285] width 808 height 150
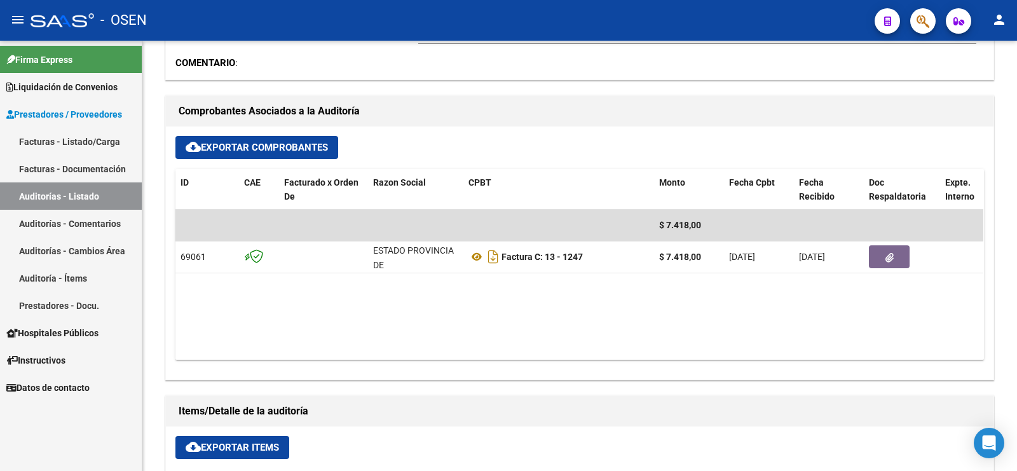
drag, startPoint x: 756, startPoint y: 309, endPoint x: 525, endPoint y: 14, distance: 374.8
click at [759, 290] on datatable-body "$ 7.418,00 69061 ESTADO PROVINCIA DE [GEOGRAPHIC_DATA][PERSON_NAME] Factura C: …" at bounding box center [579, 285] width 808 height 150
click at [76, 179] on link "Facturas - Documentación" at bounding box center [71, 168] width 142 height 27
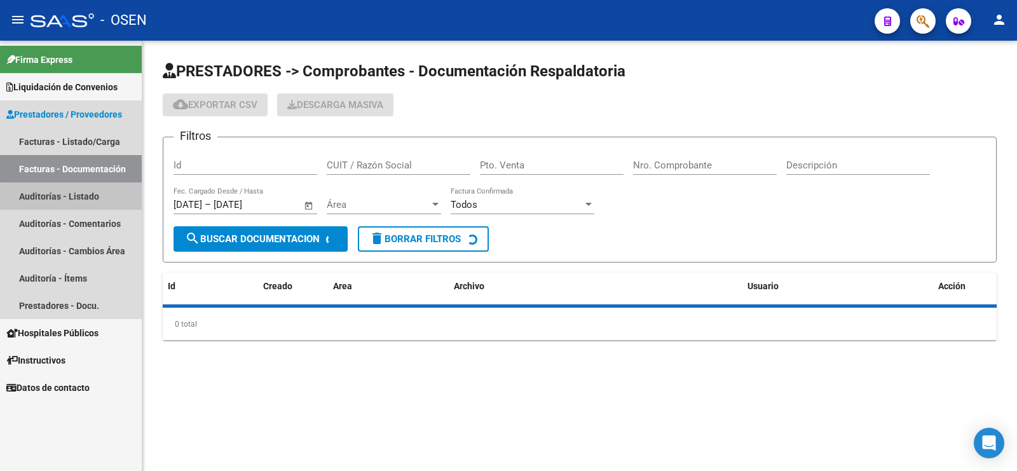
click at [78, 198] on link "Auditorías - Listado" at bounding box center [71, 195] width 142 height 27
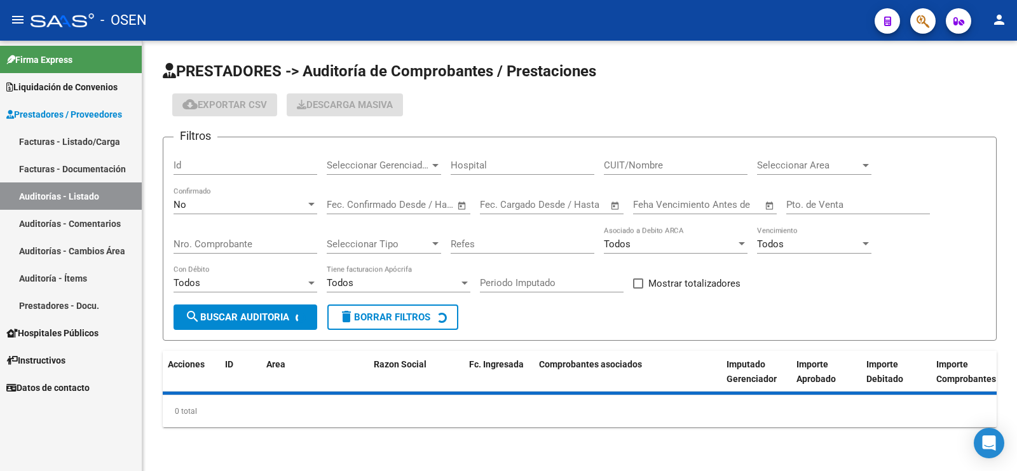
click at [205, 194] on div "No Confirmado" at bounding box center [245, 200] width 144 height 27
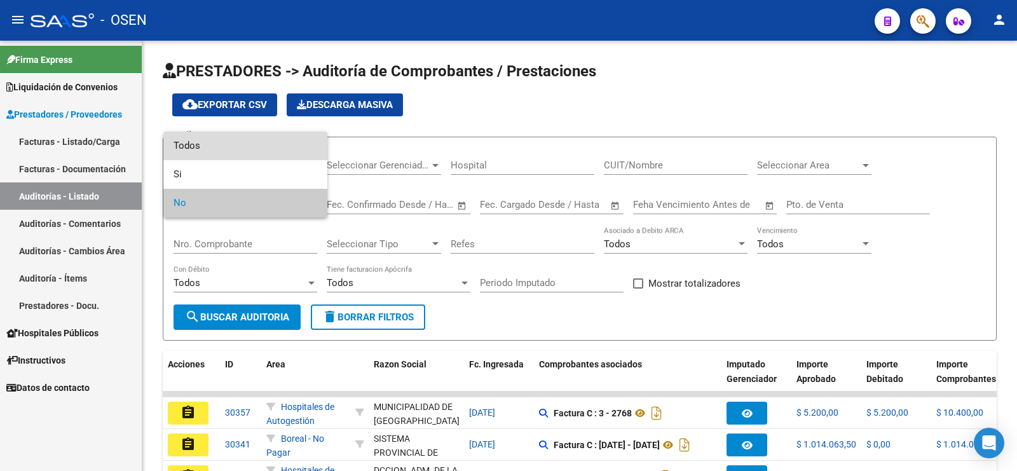
click at [251, 149] on span "Todos" at bounding box center [245, 146] width 144 height 29
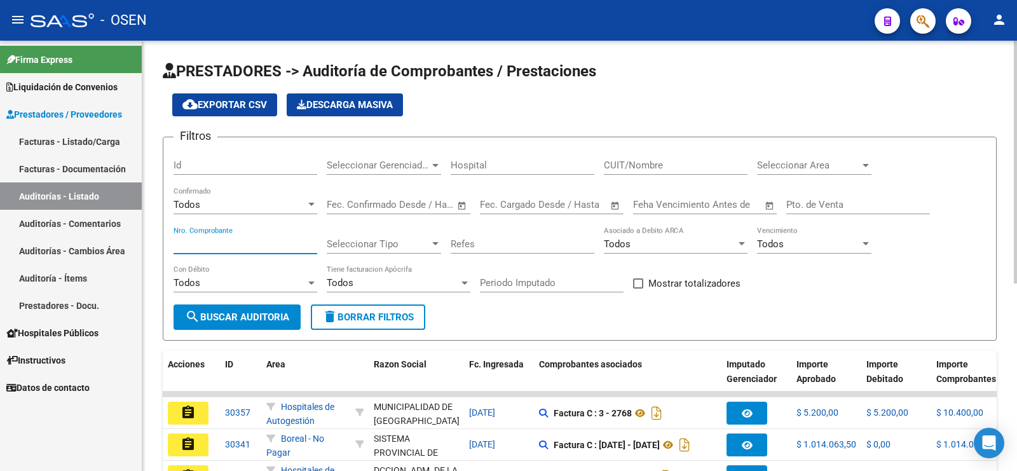
click at [241, 238] on input "Nro. Comprobante" at bounding box center [245, 243] width 144 height 11
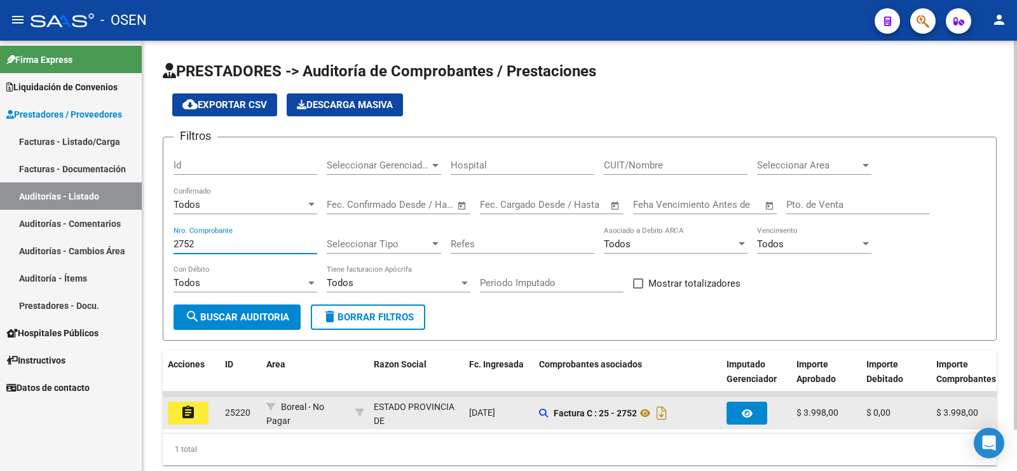
type input "2752"
click at [185, 410] on mat-icon "assignment" at bounding box center [187, 412] width 15 height 15
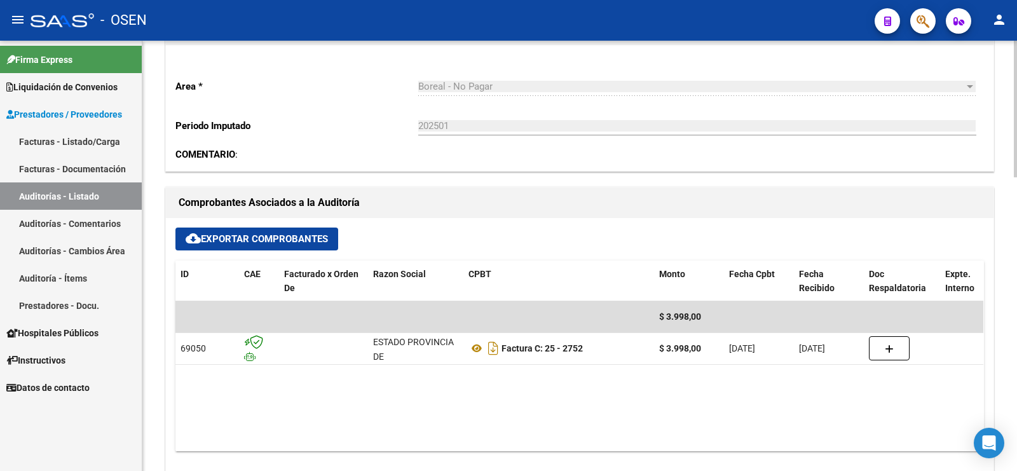
scroll to position [397, 0]
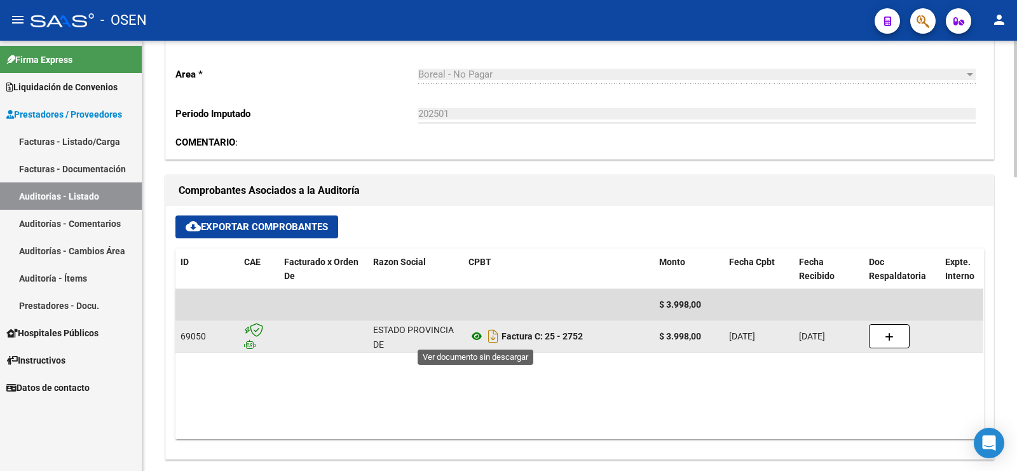
click at [472, 337] on icon at bounding box center [476, 335] width 17 height 15
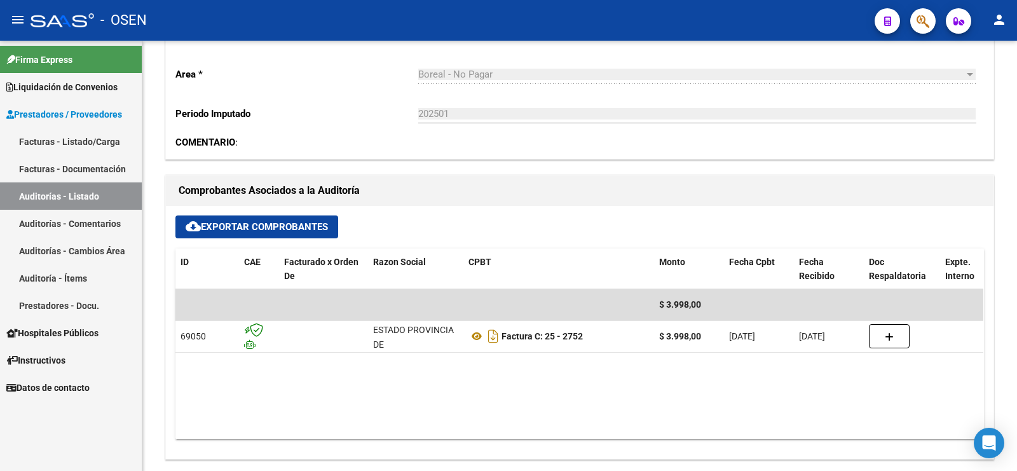
click at [83, 198] on link "Auditorías - Listado" at bounding box center [71, 195] width 142 height 27
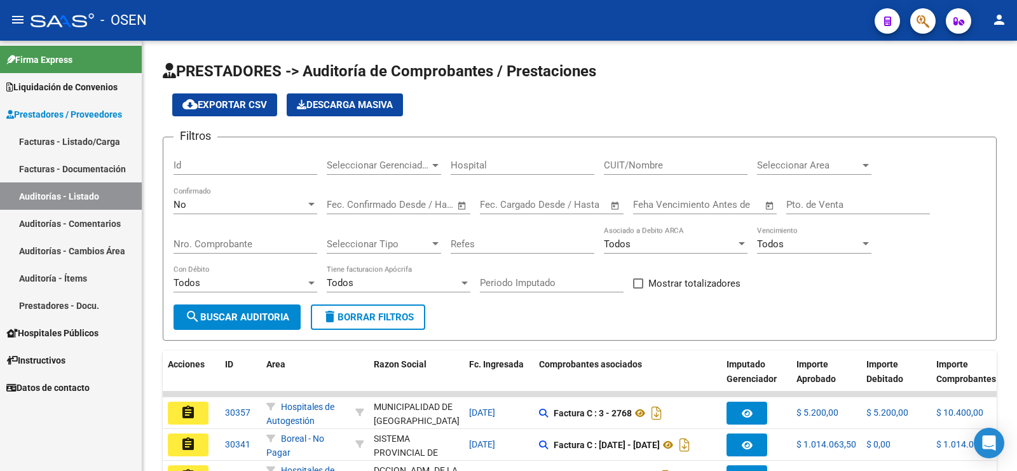
click at [227, 205] on div "No" at bounding box center [239, 204] width 132 height 11
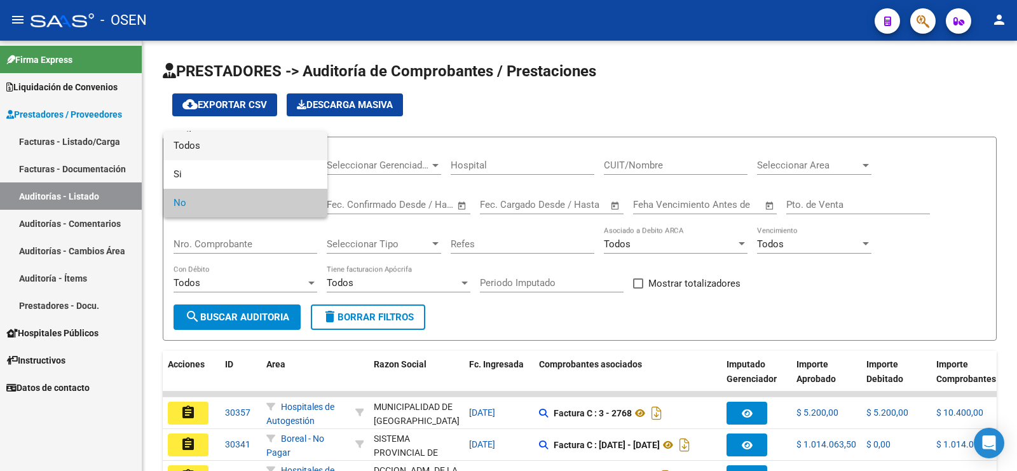
click at [274, 151] on span "Todos" at bounding box center [245, 146] width 144 height 29
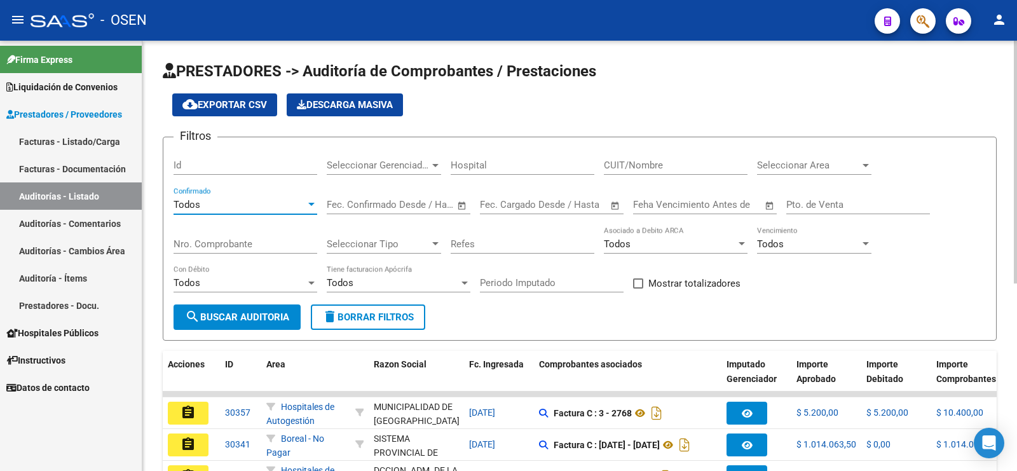
click at [275, 234] on div "Nro. Comprobante" at bounding box center [245, 239] width 144 height 27
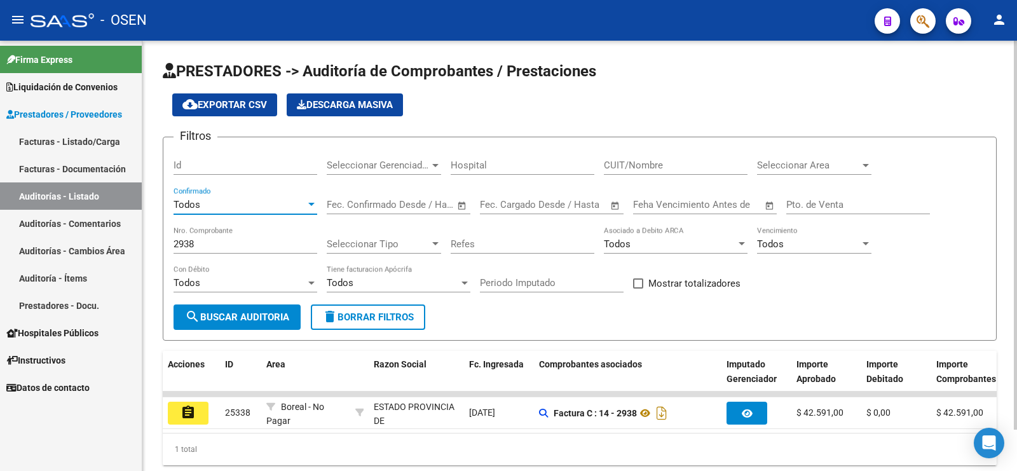
click at [224, 199] on div "Todos" at bounding box center [239, 204] width 132 height 11
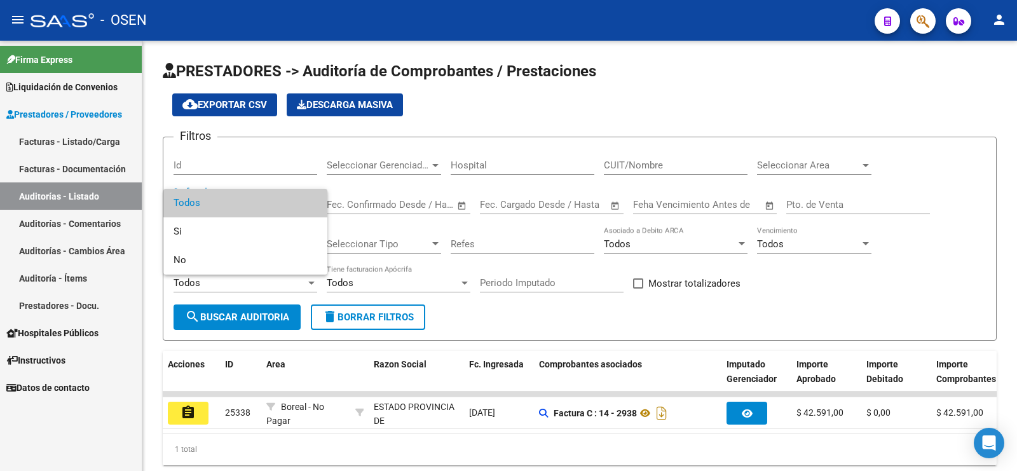
click at [100, 194] on div at bounding box center [508, 235] width 1017 height 471
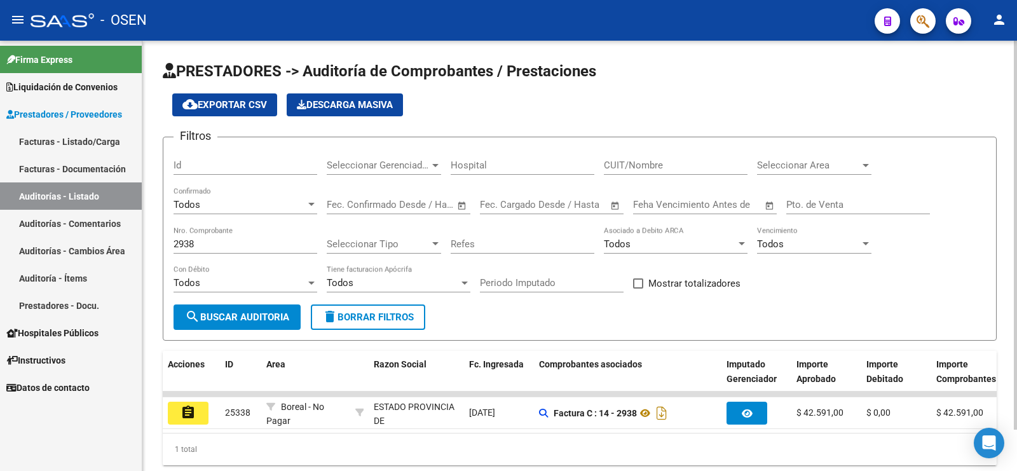
click at [248, 243] on input "2938" at bounding box center [245, 243] width 144 height 11
drag, startPoint x: 179, startPoint y: 238, endPoint x: 255, endPoint y: 243, distance: 76.4
click at [205, 238] on input "2938" at bounding box center [245, 243] width 144 height 11
type input "2"
type input "2938"
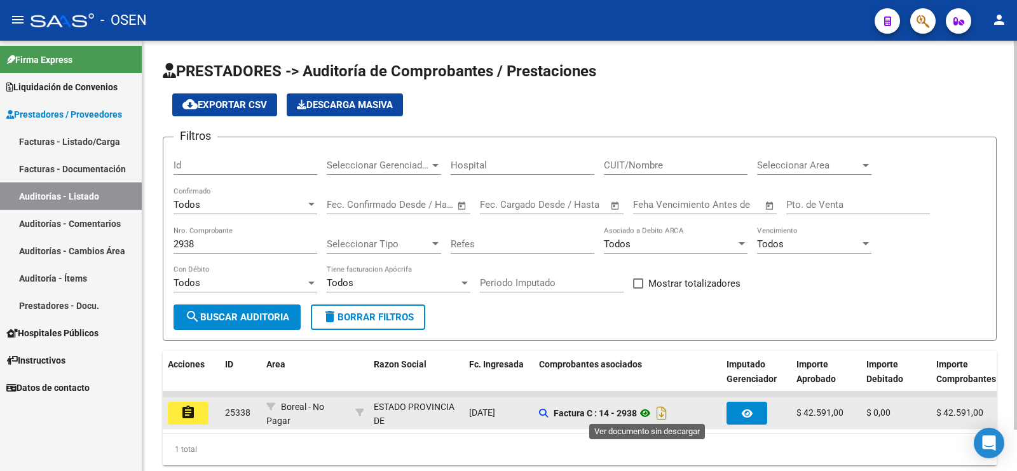
click at [645, 410] on icon at bounding box center [645, 412] width 17 height 15
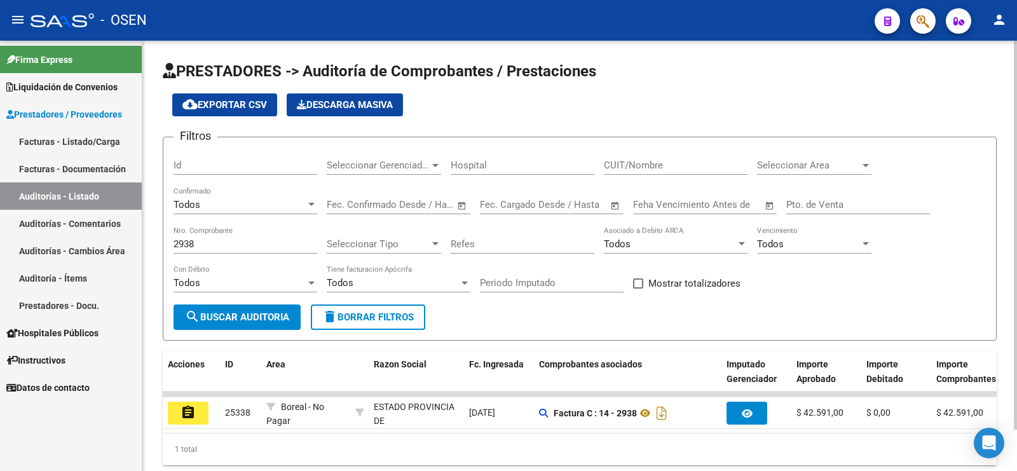
drag, startPoint x: 832, startPoint y: 288, endPoint x: 312, endPoint y: 280, distance: 520.4
click at [829, 289] on div "Filtros Id Seleccionar Gerenciador Seleccionar Gerenciador Hospital CUIT/Nombre…" at bounding box center [579, 225] width 812 height 157
click at [219, 243] on input "2938" at bounding box center [245, 243] width 144 height 11
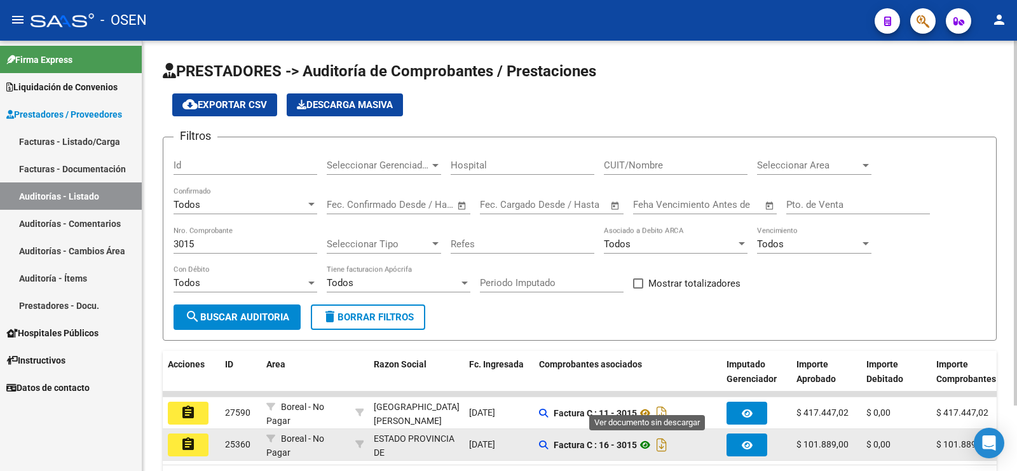
click at [647, 445] on icon at bounding box center [645, 444] width 17 height 15
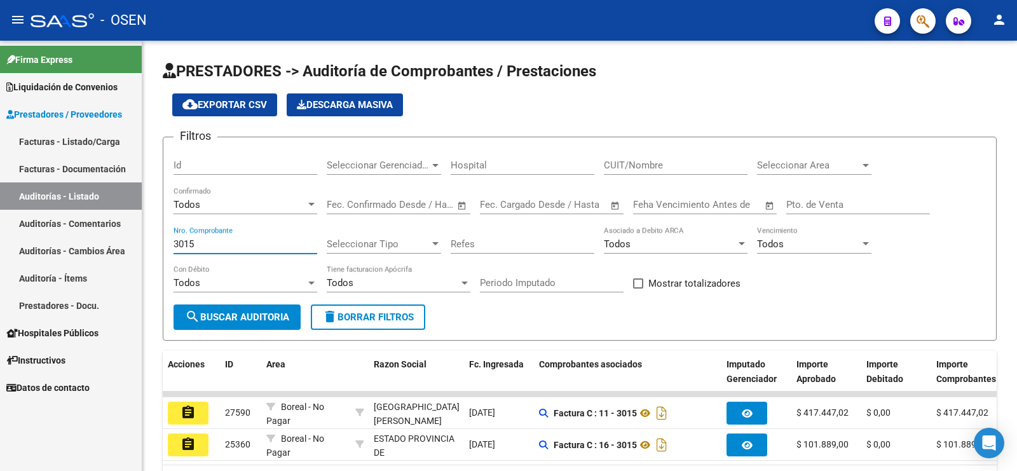
drag, startPoint x: 207, startPoint y: 236, endPoint x: 133, endPoint y: 233, distance: 73.7
click at [133, 233] on mat-sidenav-container "Firma Express Liquidación de Convenios Gastos - Items Gastos - Facturas Prestad…" at bounding box center [508, 256] width 1017 height 430
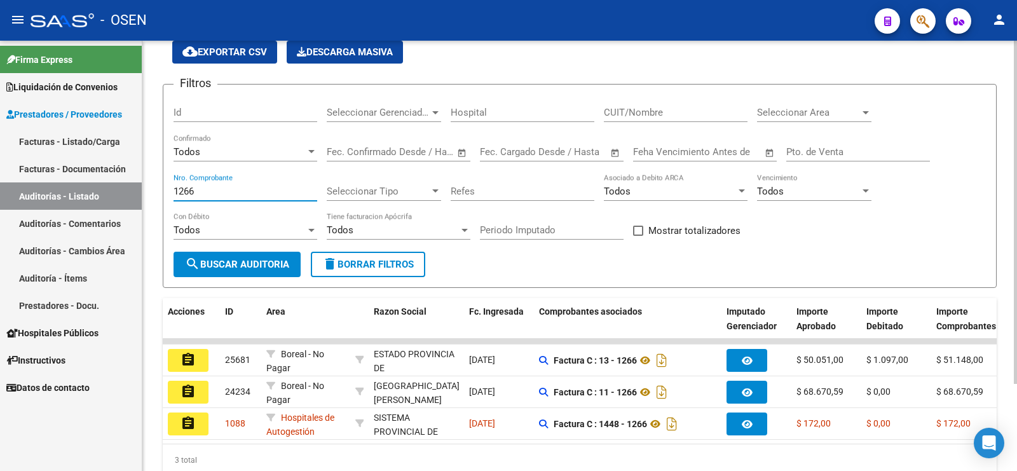
scroll to position [79, 0]
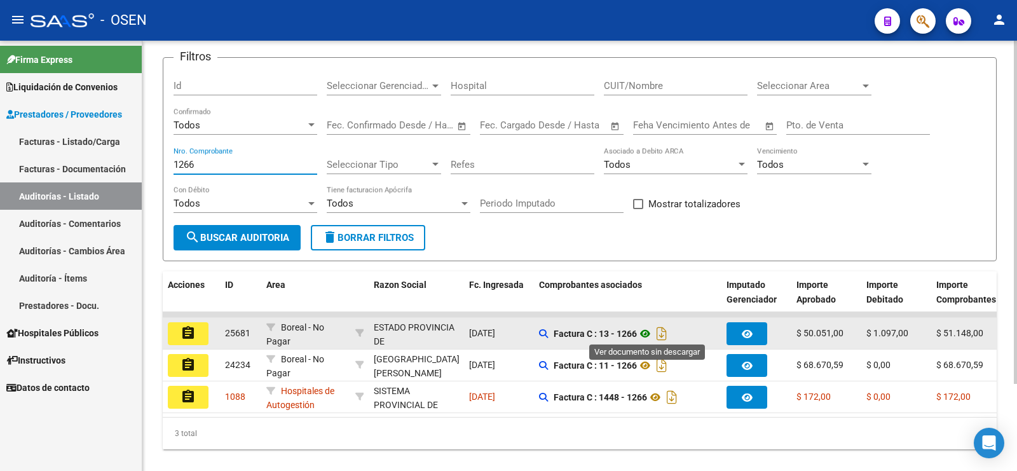
type input "1266"
click at [644, 329] on icon at bounding box center [645, 333] width 17 height 15
click at [188, 334] on mat-icon "assignment" at bounding box center [187, 332] width 15 height 15
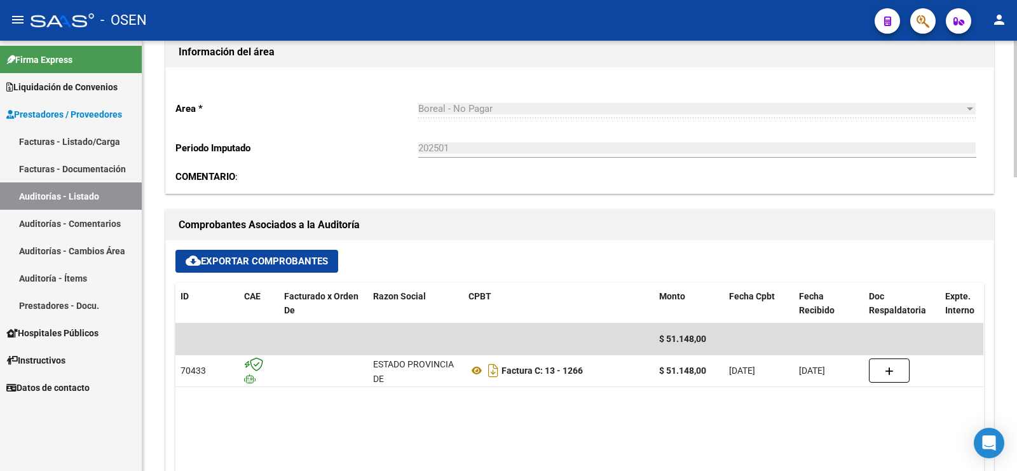
scroll to position [397, 0]
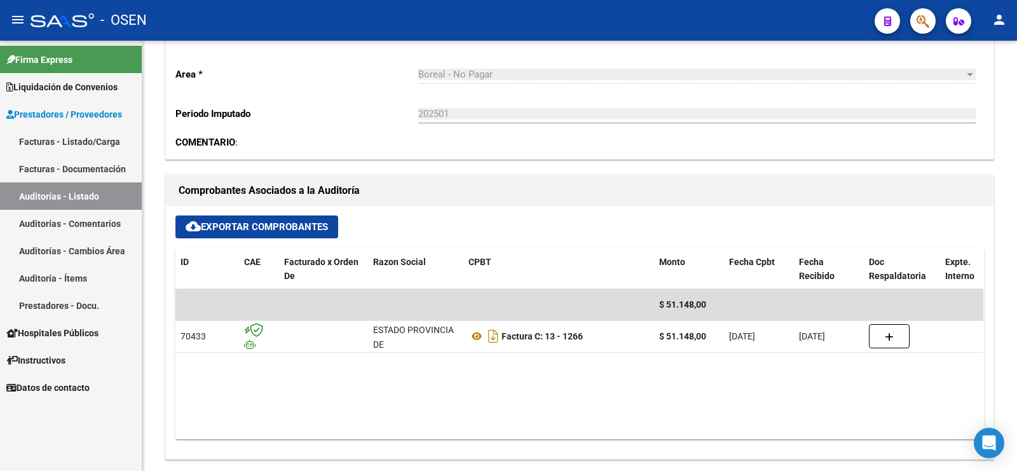
click at [92, 198] on link "Auditorías - Listado" at bounding box center [71, 195] width 142 height 27
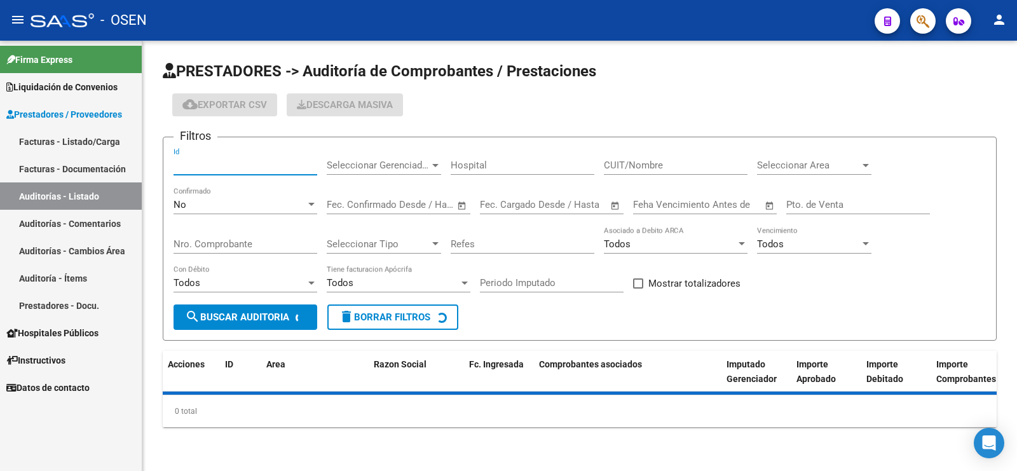
click at [239, 159] on input "Id" at bounding box center [245, 164] width 144 height 11
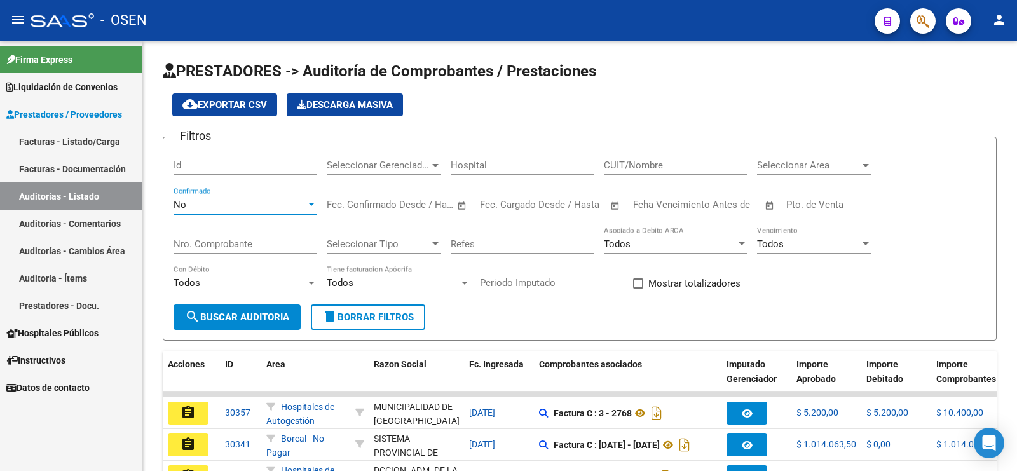
click at [227, 201] on div "No" at bounding box center [239, 204] width 132 height 11
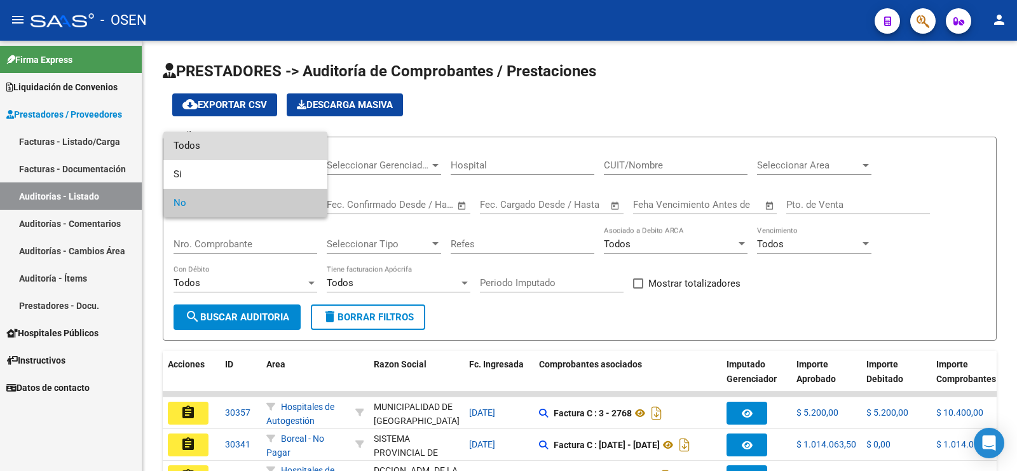
click at [236, 150] on span "Todos" at bounding box center [245, 146] width 144 height 29
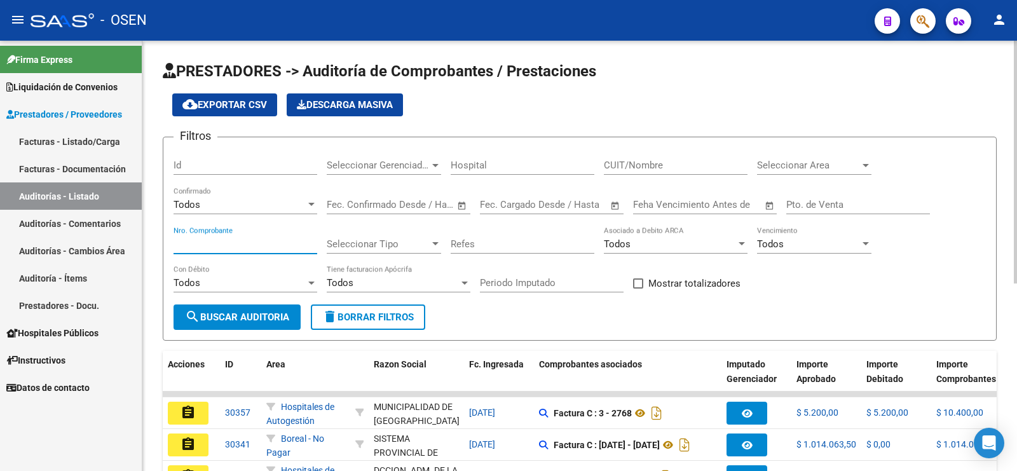
drag, startPoint x: 230, startPoint y: 245, endPoint x: 249, endPoint y: 241, distance: 19.3
click at [230, 246] on input "Nro. Comprobante" at bounding box center [245, 243] width 144 height 11
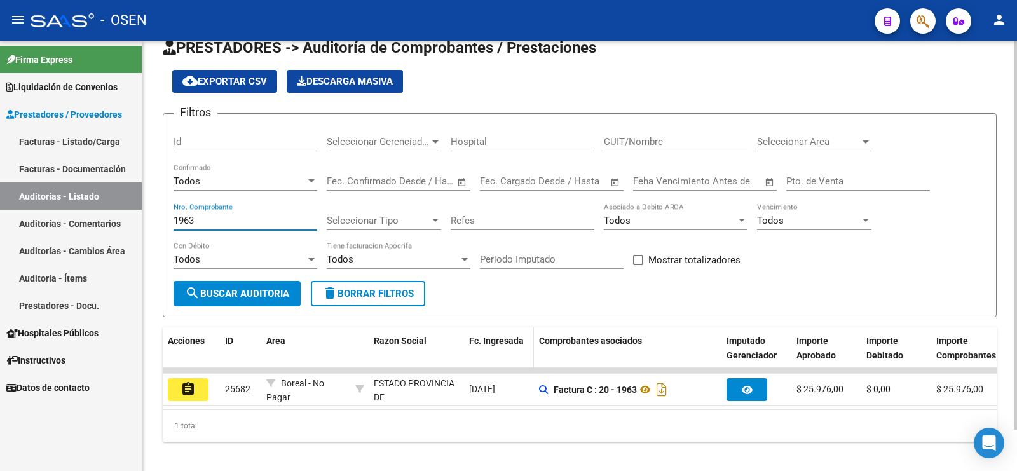
scroll to position [45, 0]
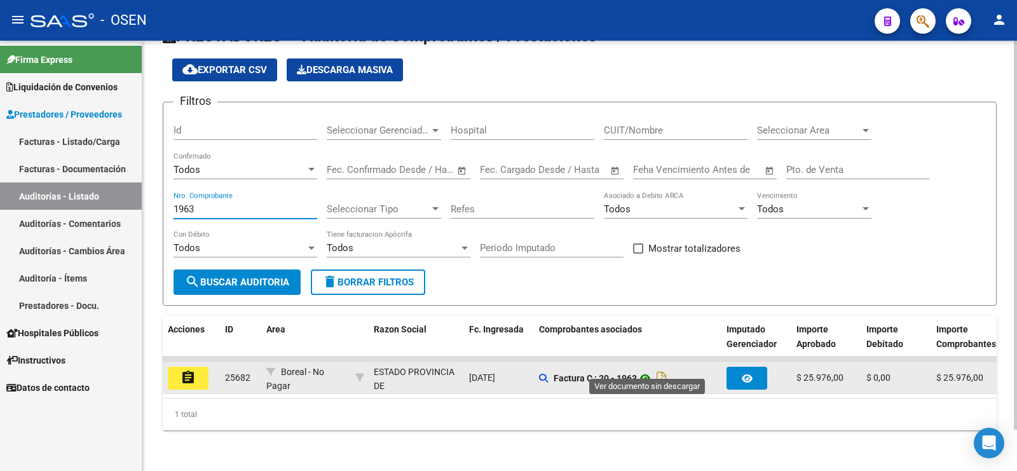
type input "1963"
click at [649, 370] on icon at bounding box center [645, 377] width 17 height 15
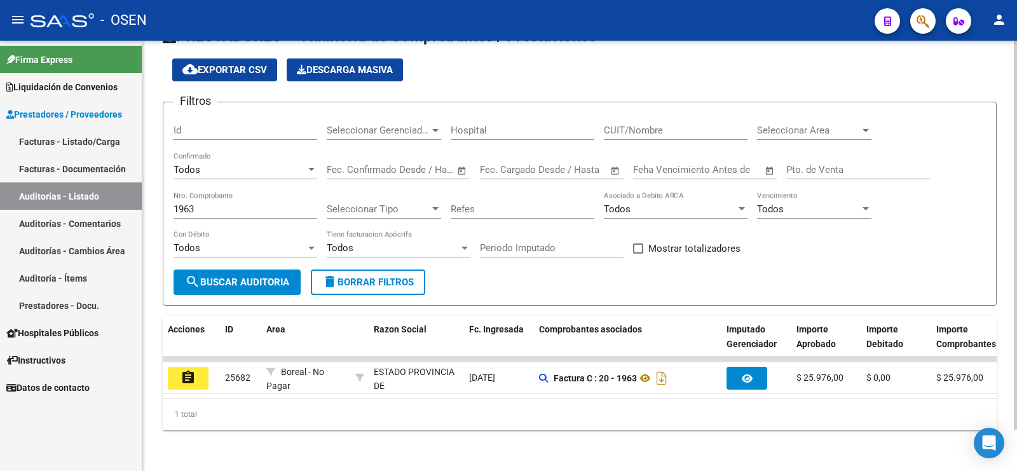
click at [220, 203] on input "1963" at bounding box center [245, 208] width 144 height 11
drag, startPoint x: 203, startPoint y: 195, endPoint x: 129, endPoint y: 196, distance: 74.3
click at [133, 197] on mat-sidenav-container "Firma Express Liquidación de Convenios Gastos - Items Gastos - Facturas Prestad…" at bounding box center [508, 256] width 1017 height 430
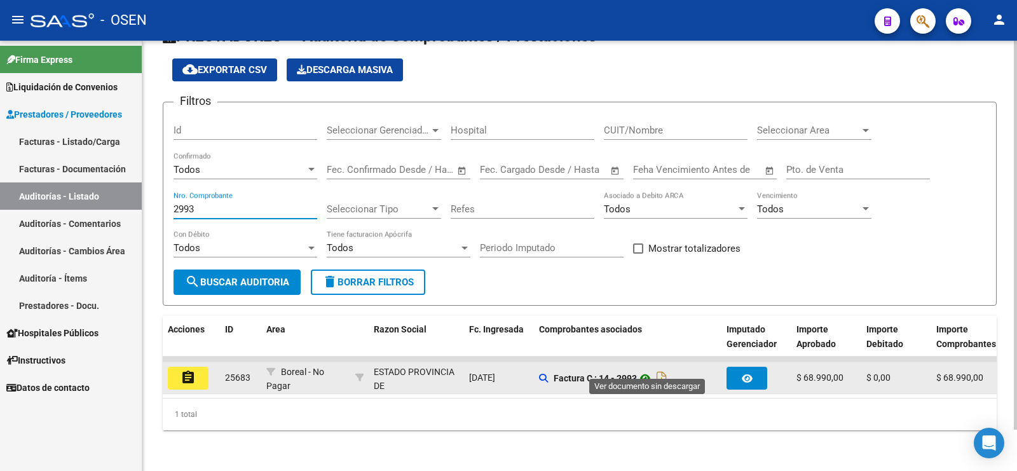
click at [650, 370] on icon at bounding box center [645, 377] width 17 height 15
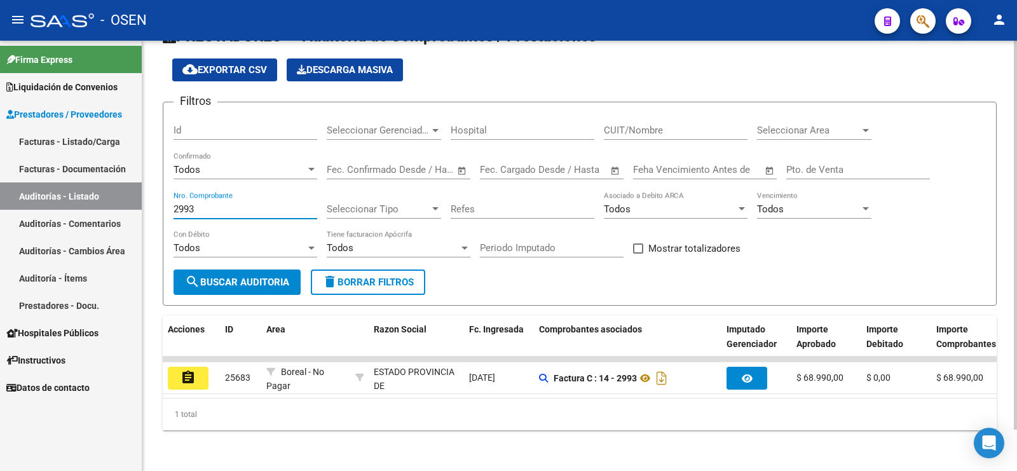
click at [259, 203] on input "2993" at bounding box center [245, 208] width 144 height 11
type input "2"
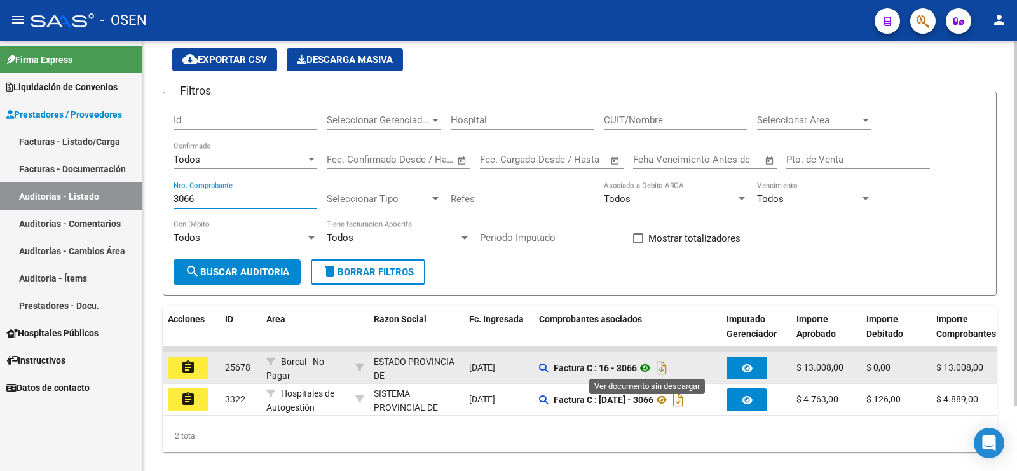
click at [645, 367] on icon at bounding box center [645, 367] width 17 height 15
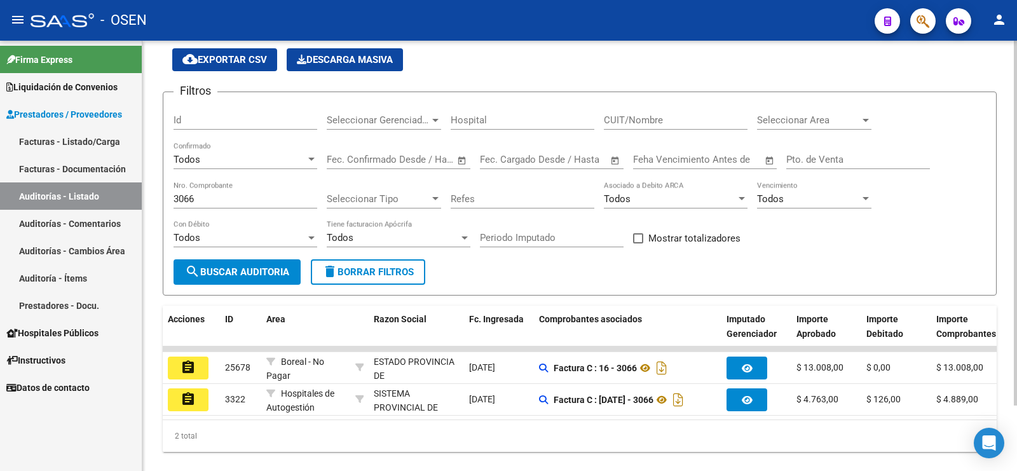
click at [215, 194] on input "3066" at bounding box center [245, 198] width 144 height 11
type input "3"
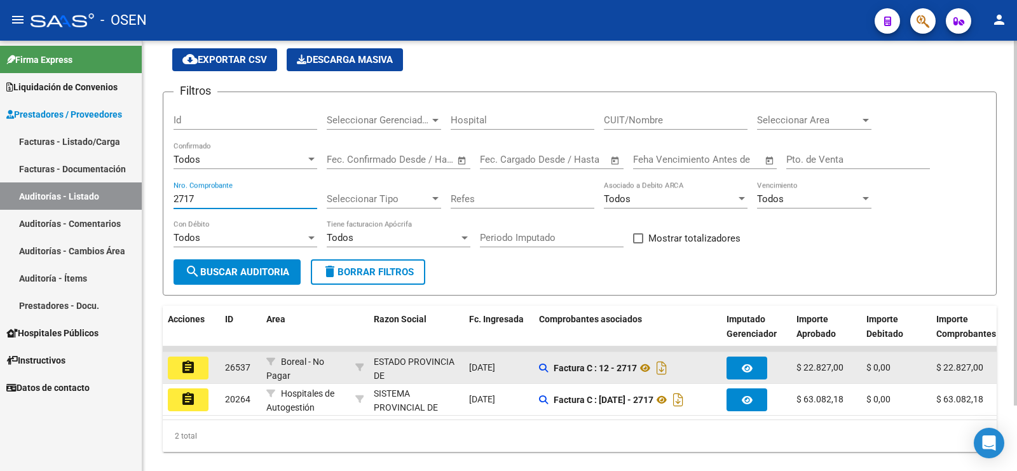
type input "2717"
click at [195, 360] on mat-icon "assignment" at bounding box center [187, 367] width 15 height 15
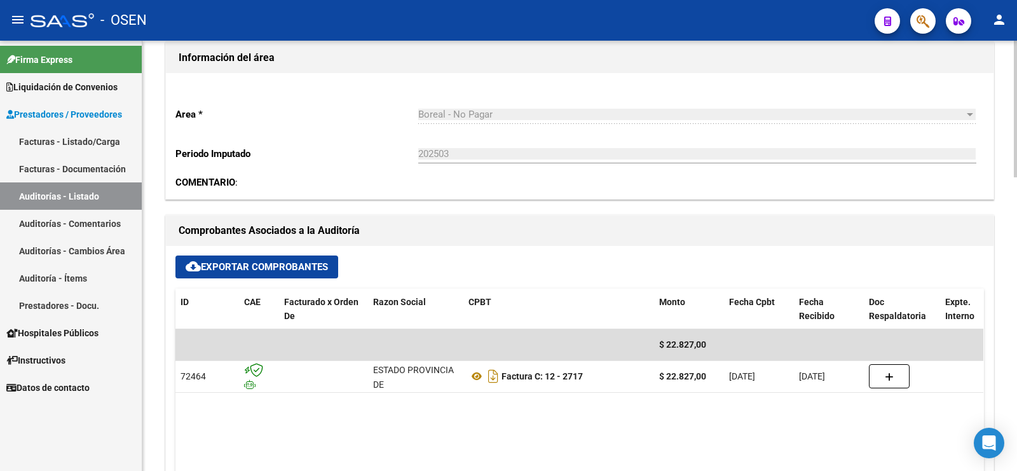
scroll to position [397, 0]
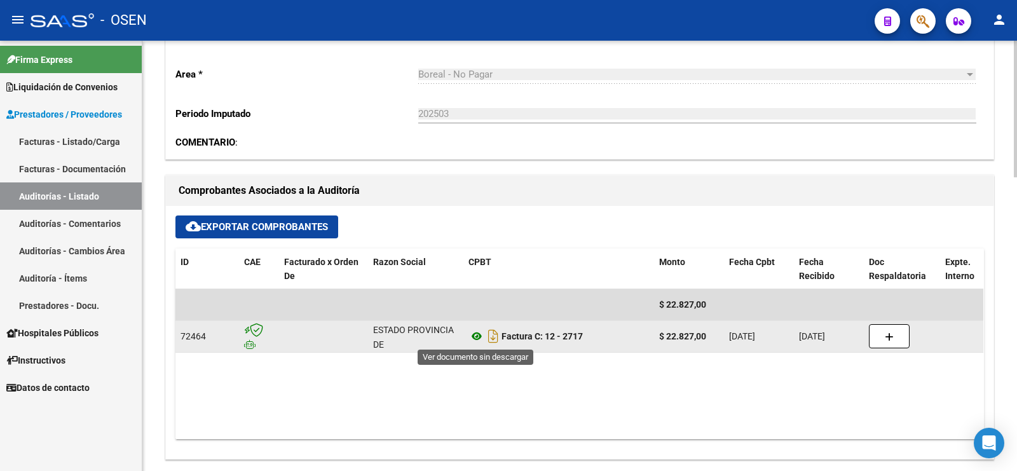
click at [474, 335] on icon at bounding box center [476, 335] width 17 height 15
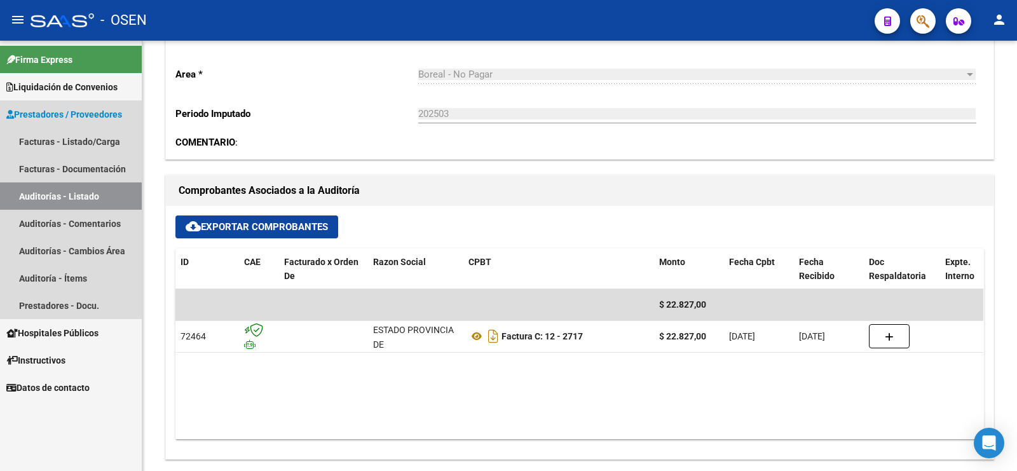
click at [55, 191] on link "Auditorías - Listado" at bounding box center [71, 195] width 142 height 27
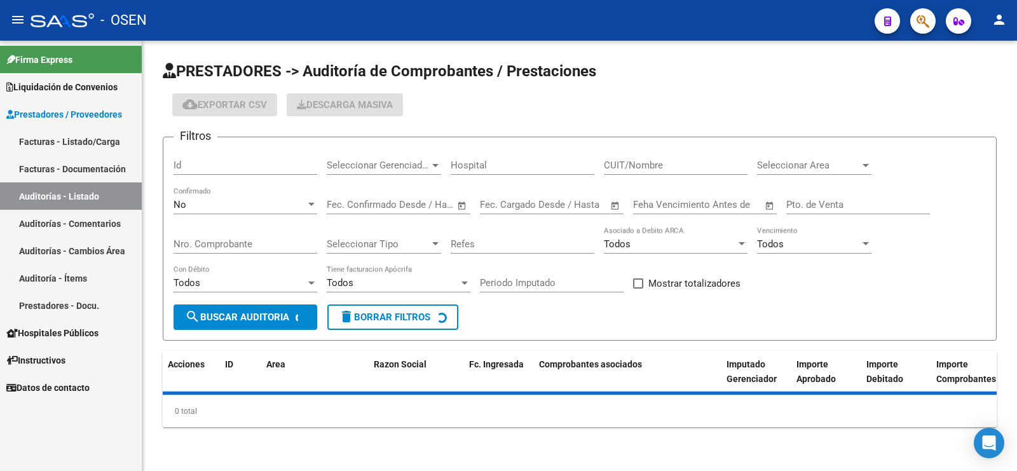
click at [227, 202] on div "No" at bounding box center [239, 204] width 132 height 11
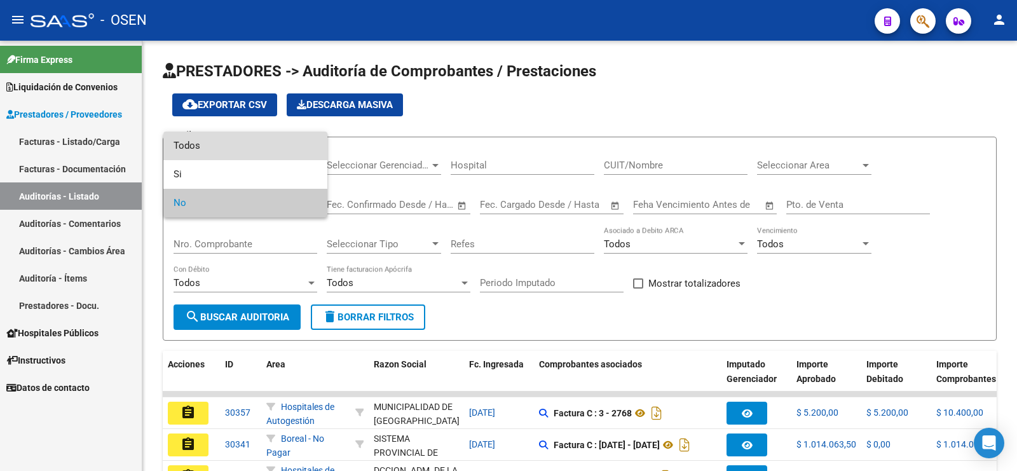
click at [264, 150] on span "Todos" at bounding box center [245, 146] width 144 height 29
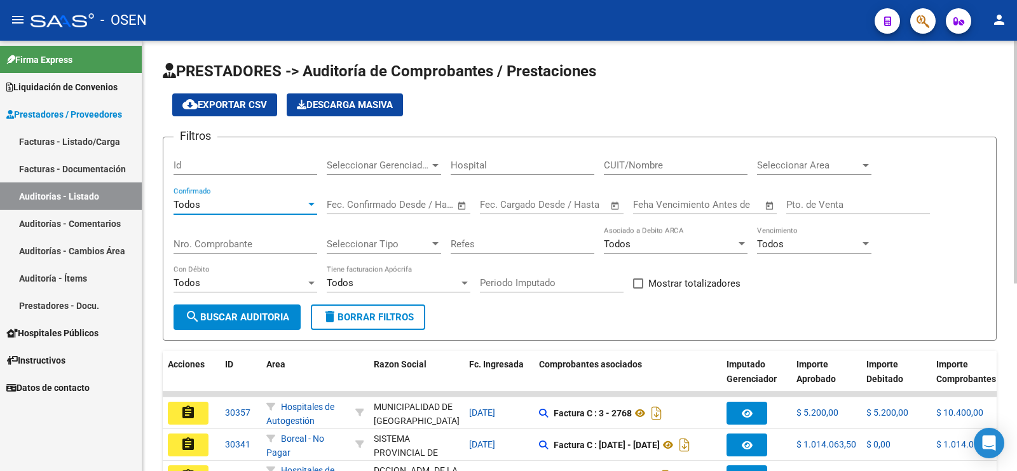
click at [252, 235] on div "Nro. Comprobante" at bounding box center [245, 239] width 144 height 27
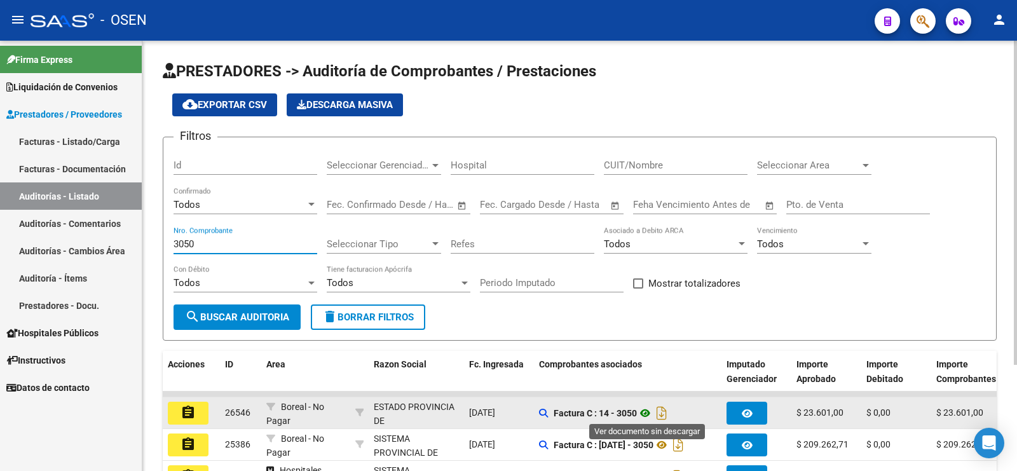
type input "3050"
click at [652, 410] on icon at bounding box center [645, 412] width 17 height 15
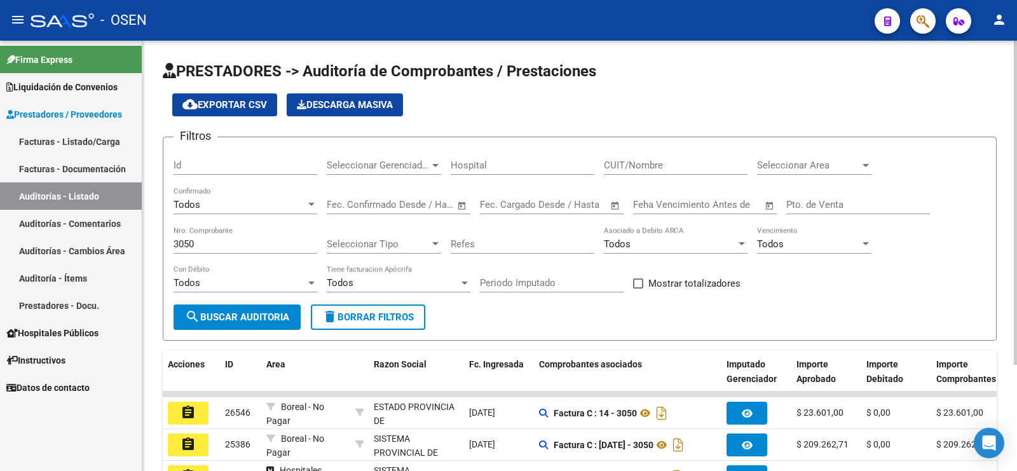
click at [217, 206] on div "Todos" at bounding box center [239, 204] width 132 height 11
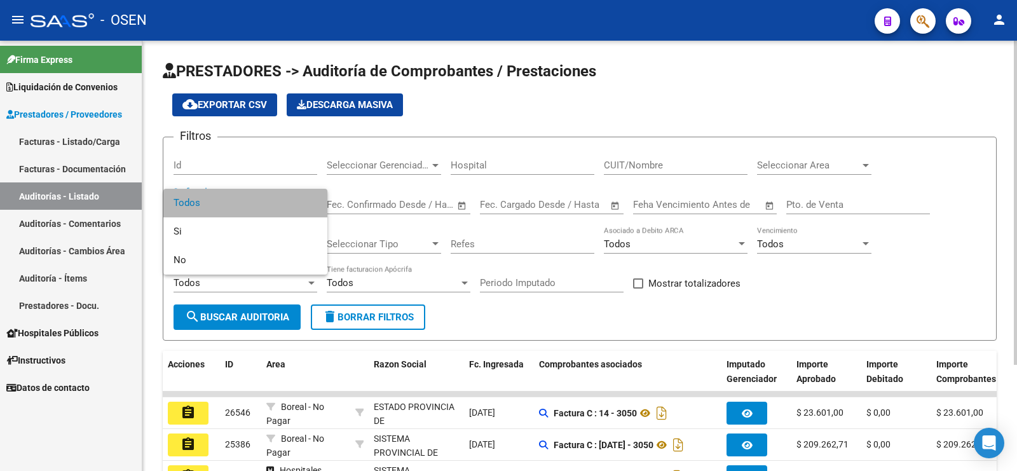
drag, startPoint x: 223, startPoint y: 204, endPoint x: 182, endPoint y: 251, distance: 62.6
click at [222, 205] on span "Todos" at bounding box center [245, 203] width 144 height 29
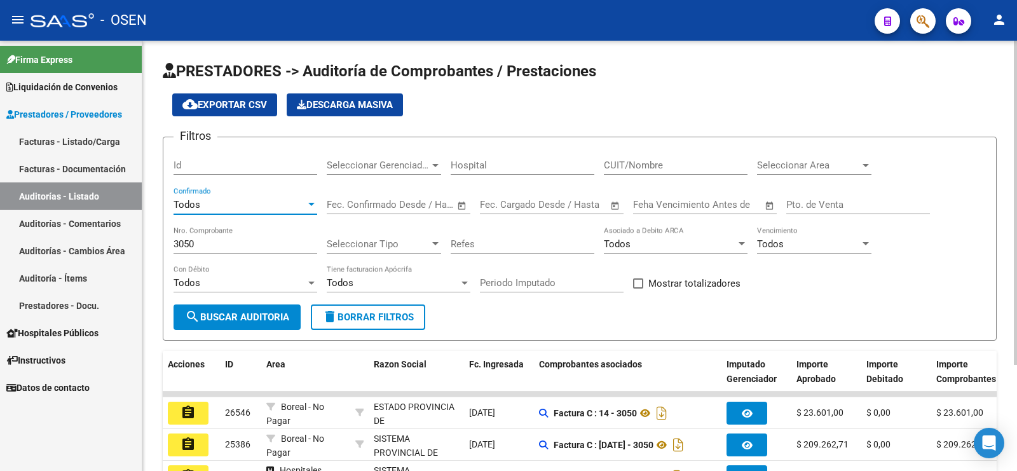
click at [188, 243] on input "3050" at bounding box center [245, 243] width 144 height 11
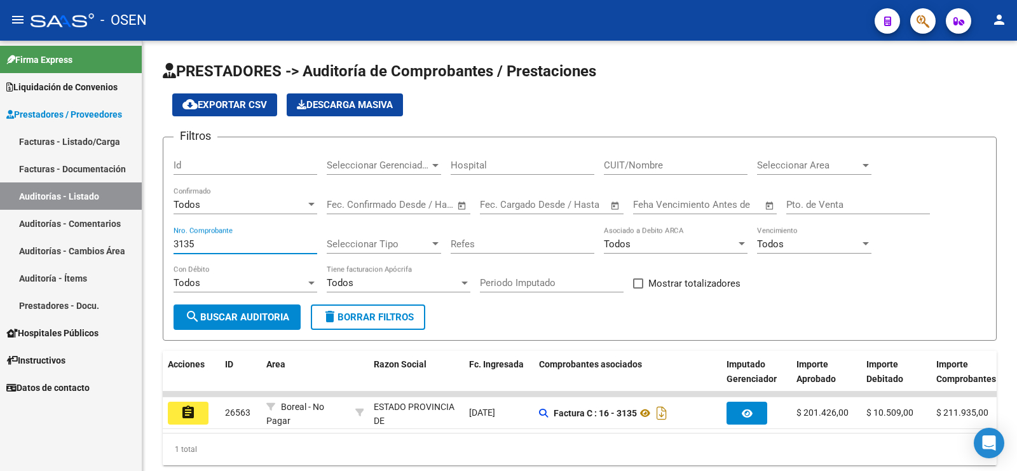
type input "3135"
click at [907, 297] on div "Filtros Id Seleccionar Gerenciador Seleccionar Gerenciador Hospital CUIT/Nombre…" at bounding box center [579, 225] width 812 height 157
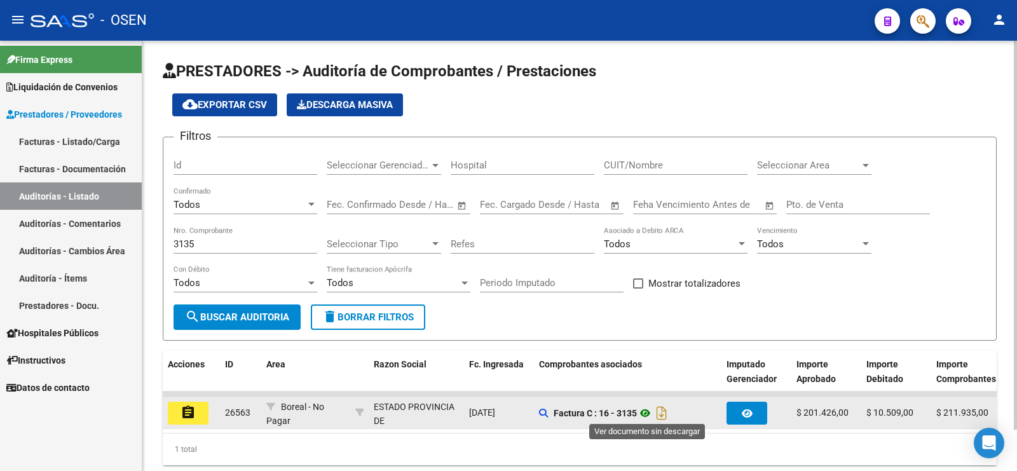
click at [649, 410] on icon at bounding box center [645, 412] width 17 height 15
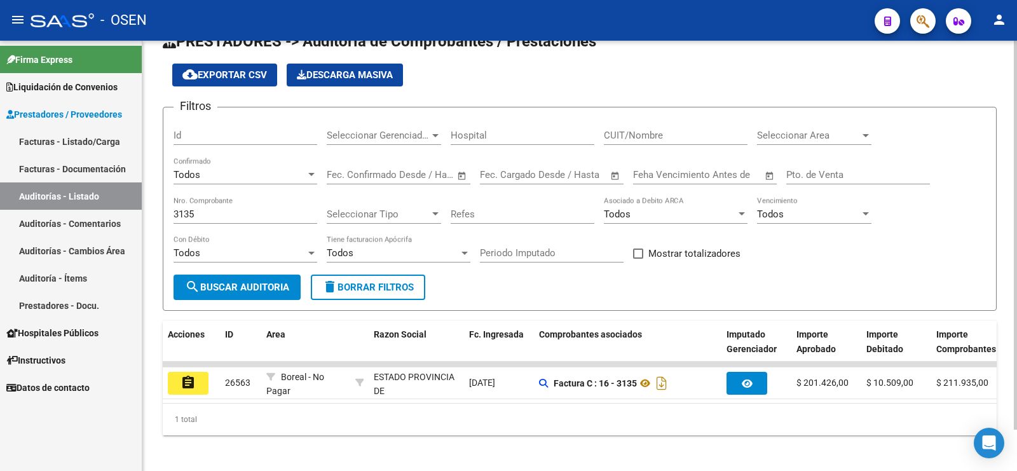
scroll to position [45, 0]
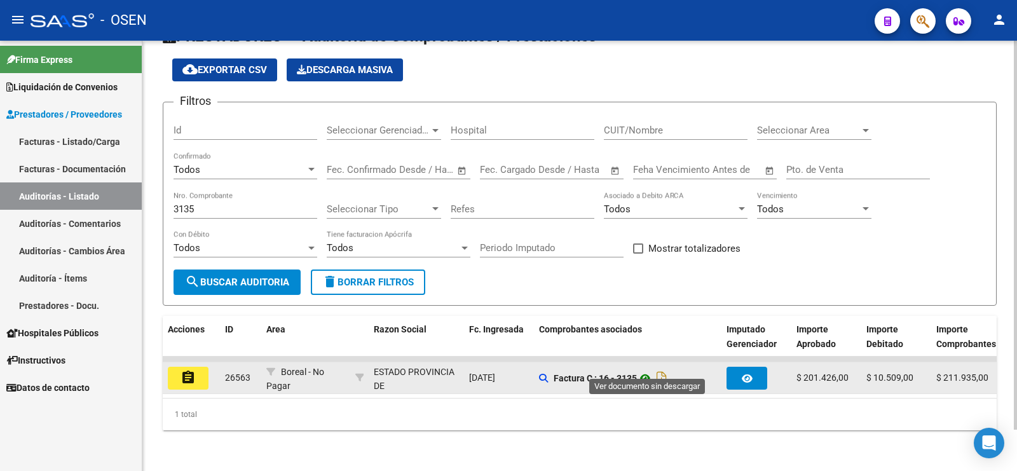
click at [643, 370] on icon at bounding box center [645, 377] width 17 height 15
